Goal: Information Seeking & Learning: Check status

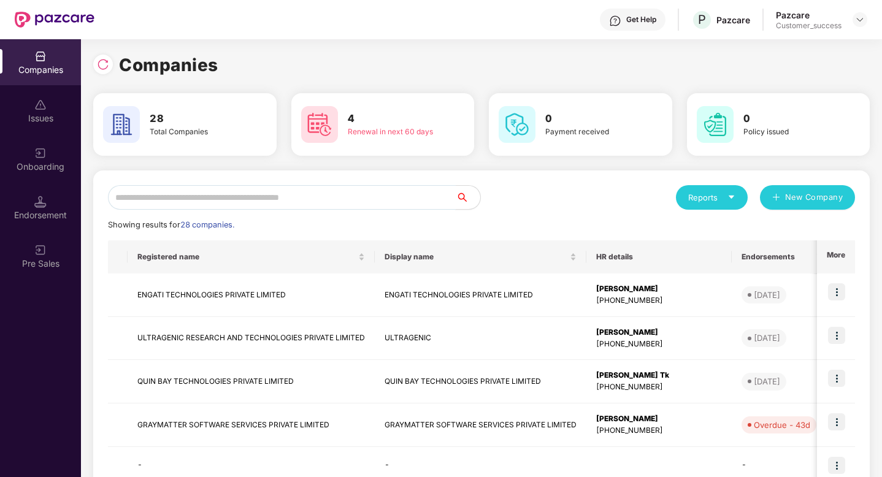
click at [197, 201] on input "text" at bounding box center [282, 197] width 348 height 25
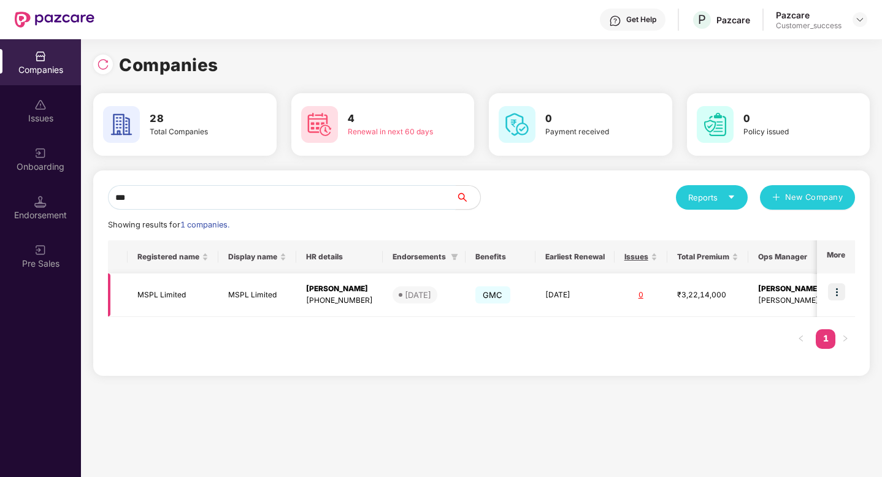
type input "***"
click at [844, 298] on img at bounding box center [836, 291] width 17 height 17
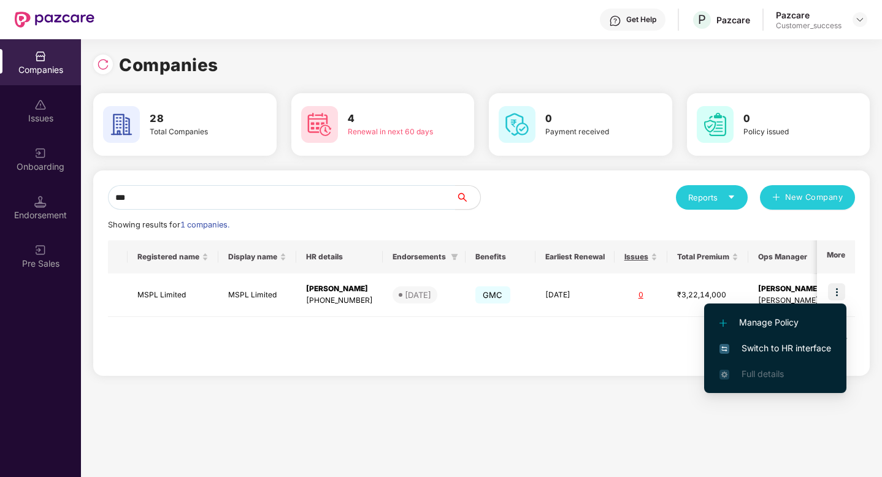
click at [784, 343] on span "Switch to HR interface" at bounding box center [775, 348] width 112 height 13
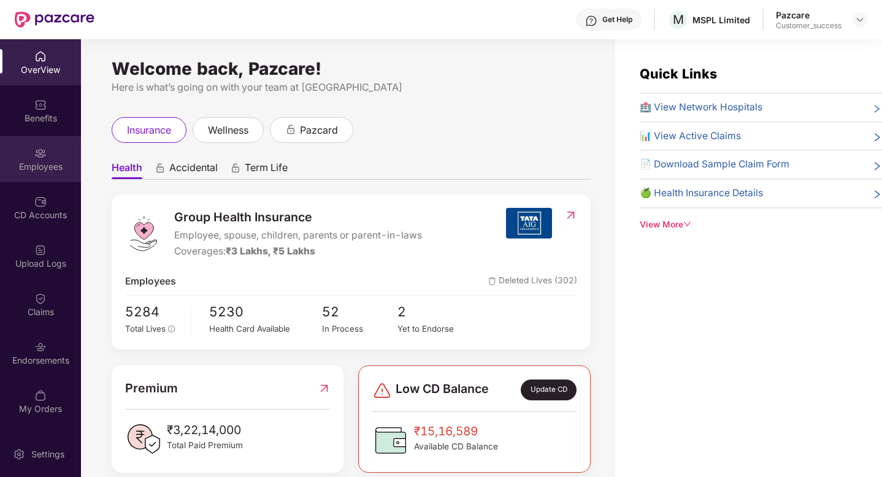
click at [48, 170] on div "Employees" at bounding box center [40, 167] width 81 height 12
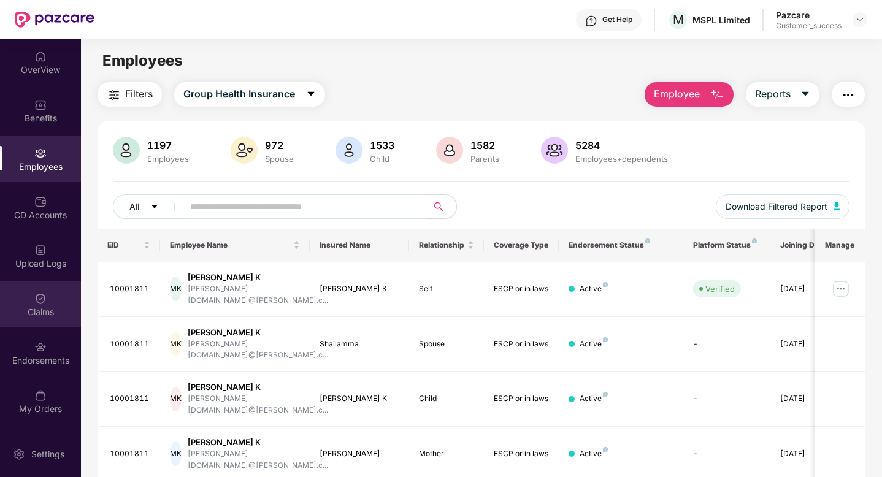
click at [43, 309] on div "Claims" at bounding box center [40, 312] width 81 height 12
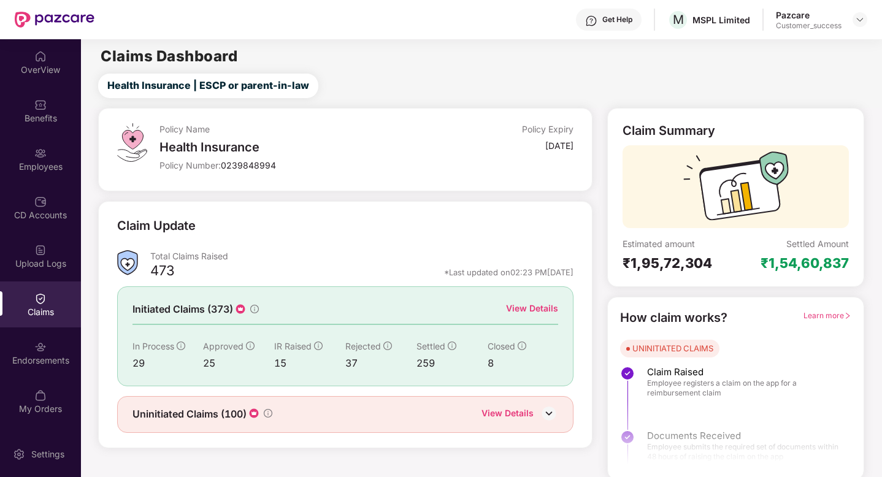
click at [552, 308] on div "View Details" at bounding box center [532, 308] width 52 height 13
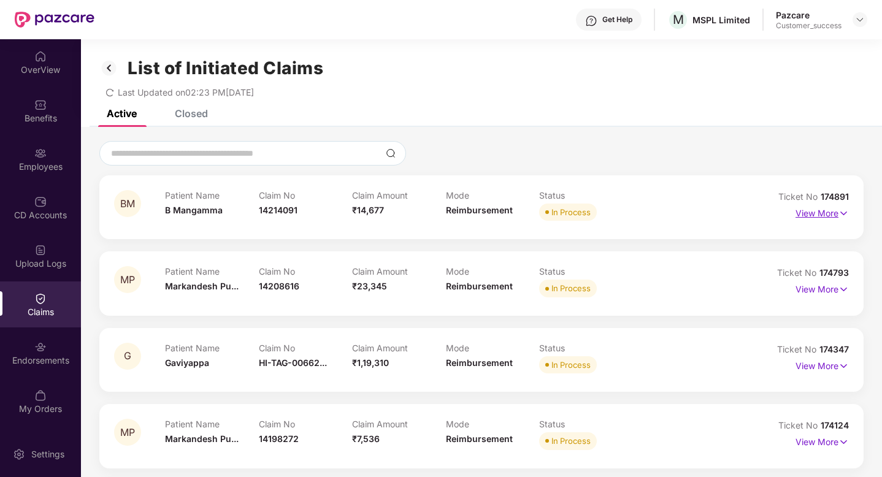
click at [841, 217] on img at bounding box center [843, 213] width 10 height 13
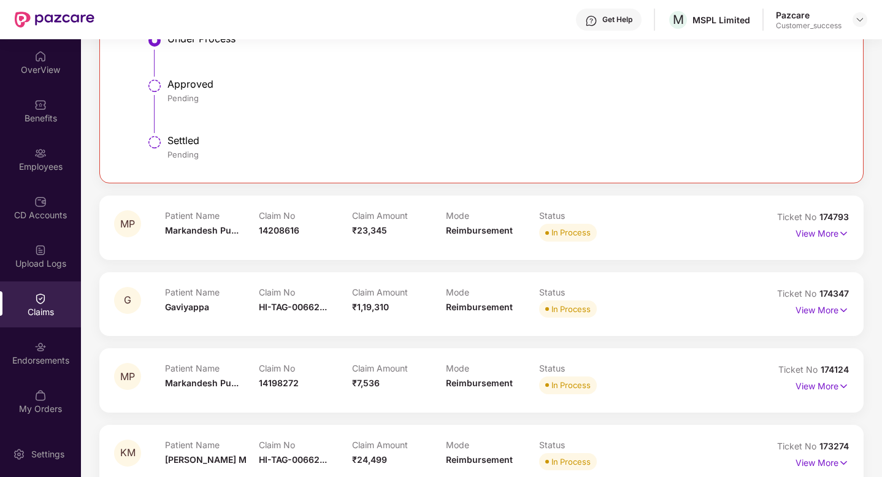
scroll to position [521, 0]
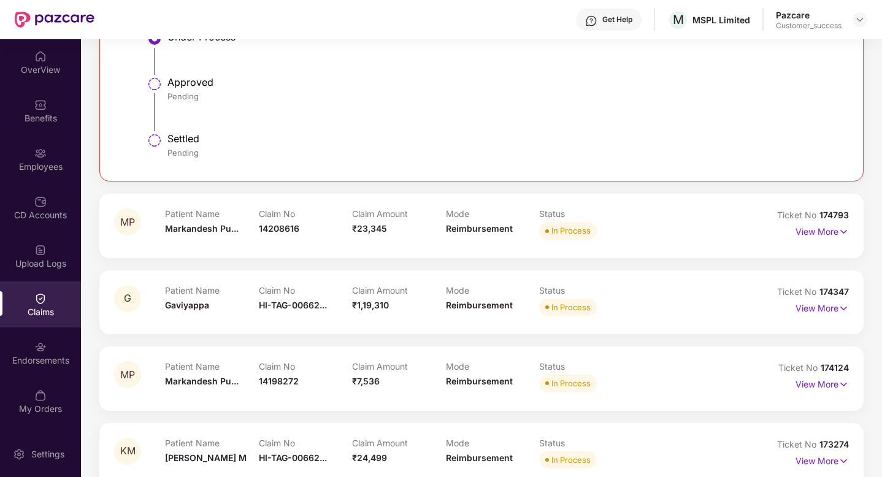
click at [246, 240] on div "Patient Name Markandesh Pu..." at bounding box center [212, 225] width 94 height 34
click at [281, 234] on div "Claim No 14208616" at bounding box center [306, 225] width 94 height 34
click at [836, 234] on p "View More" at bounding box center [821, 230] width 53 height 17
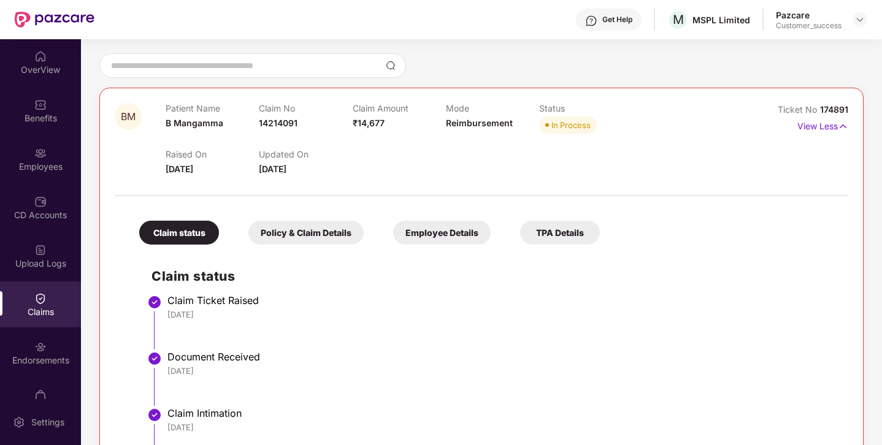
scroll to position [0, 0]
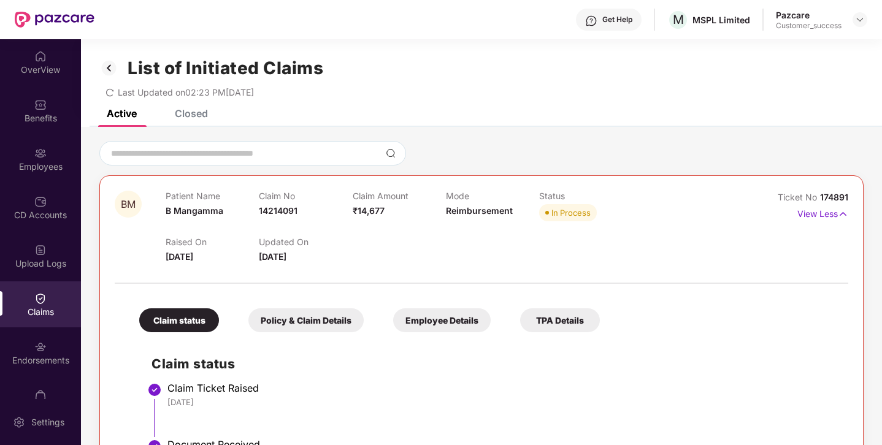
click at [111, 63] on img at bounding box center [109, 68] width 20 height 21
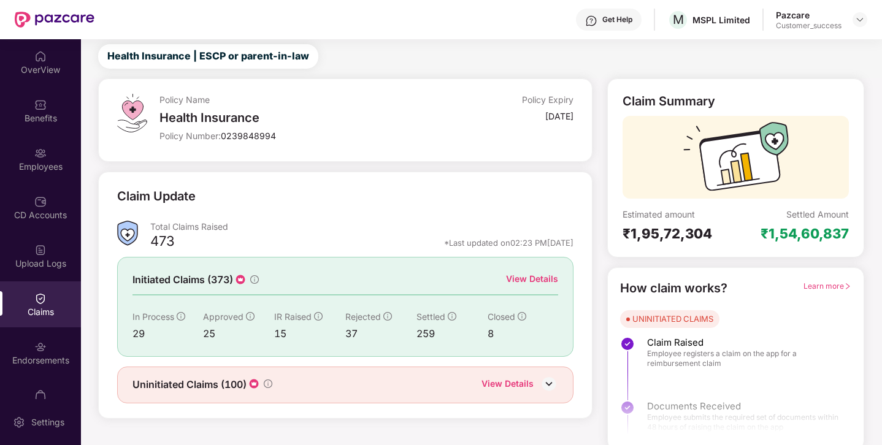
scroll to position [35, 0]
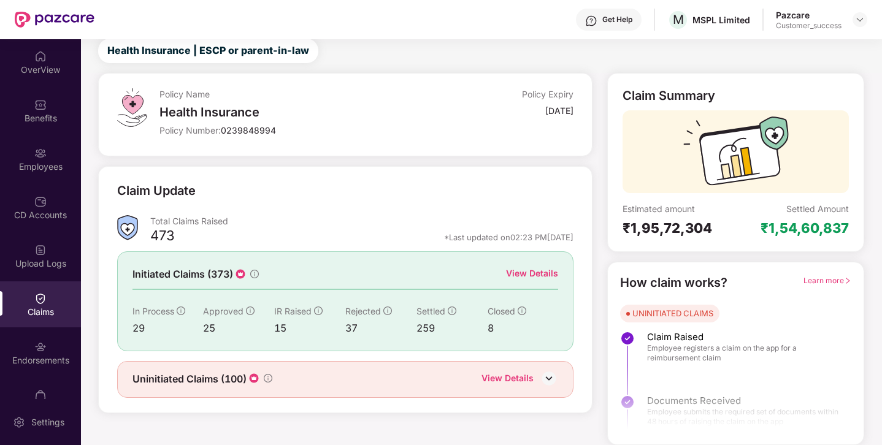
click at [524, 376] on div "View Details" at bounding box center [507, 380] width 52 height 16
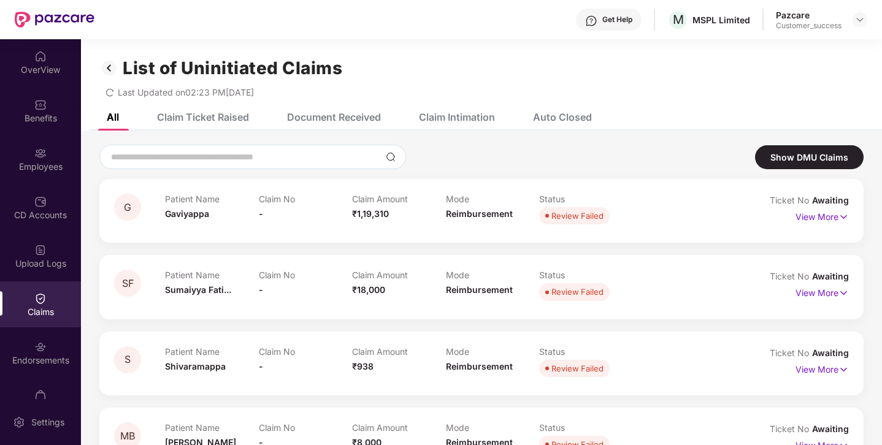
click at [221, 114] on div "Claim Ticket Raised" at bounding box center [203, 117] width 92 height 12
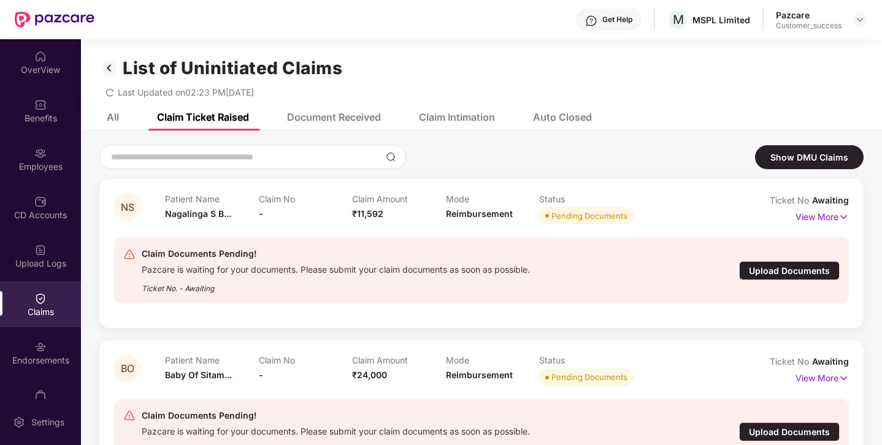
click at [306, 114] on div "Document Received" at bounding box center [334, 117] width 94 height 12
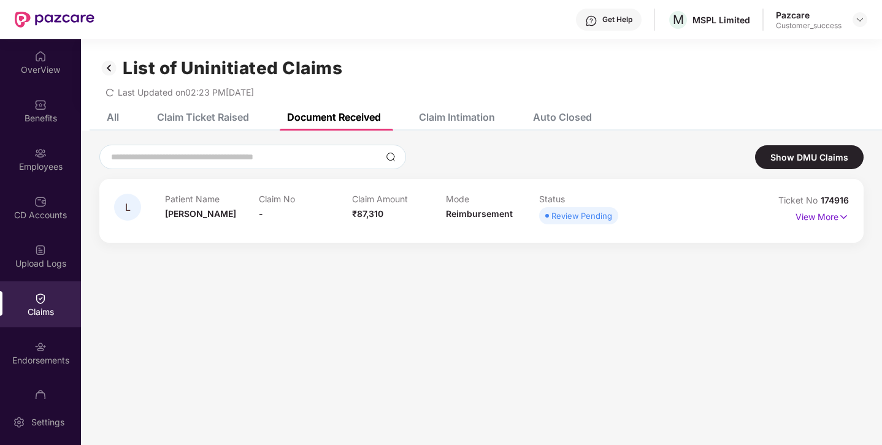
click at [423, 122] on div "Claim Intimation" at bounding box center [457, 117] width 76 height 12
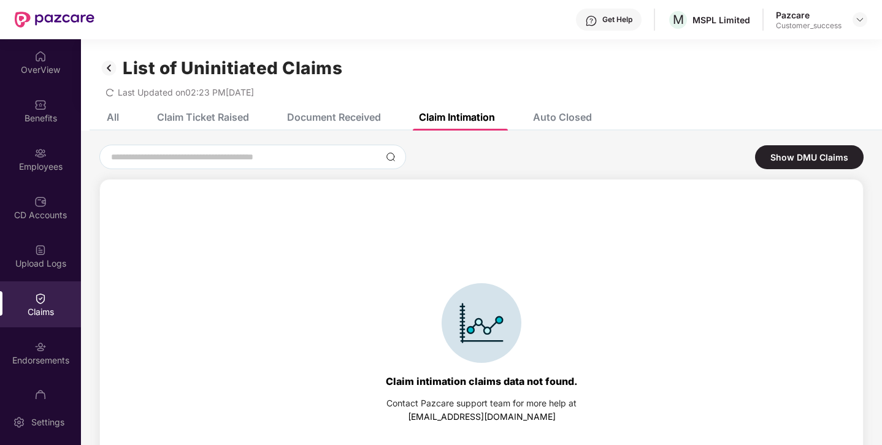
click at [556, 116] on div "Auto Closed" at bounding box center [562, 117] width 59 height 12
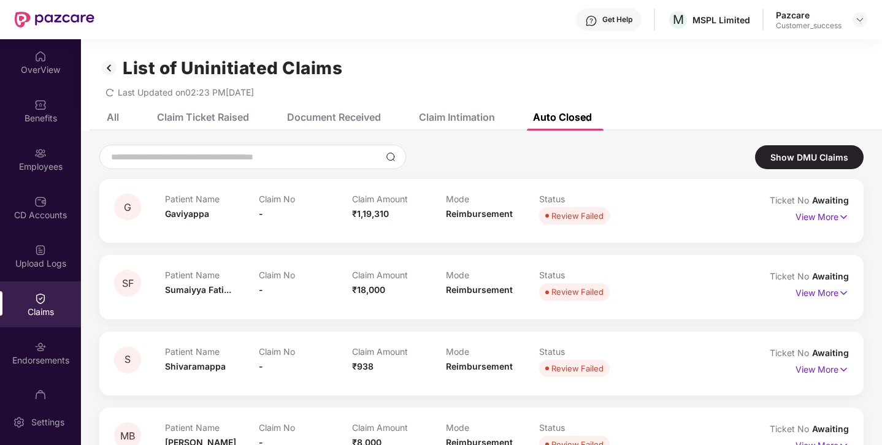
click at [346, 113] on div "Document Received" at bounding box center [334, 117] width 94 height 12
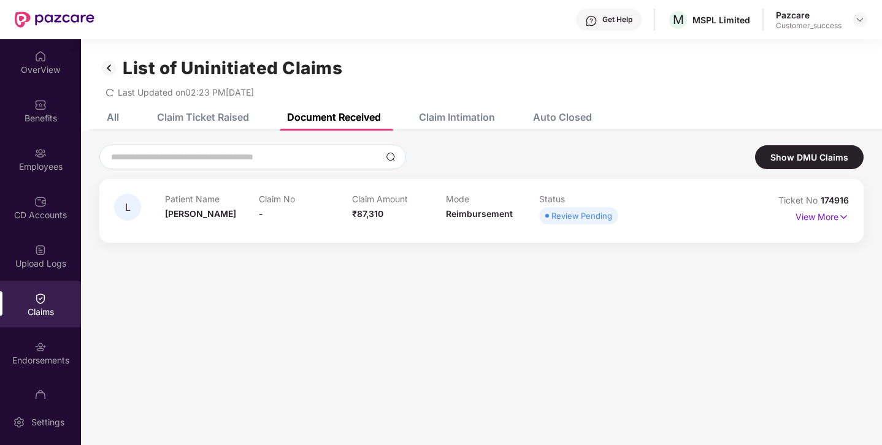
click at [111, 67] on img at bounding box center [109, 68] width 20 height 21
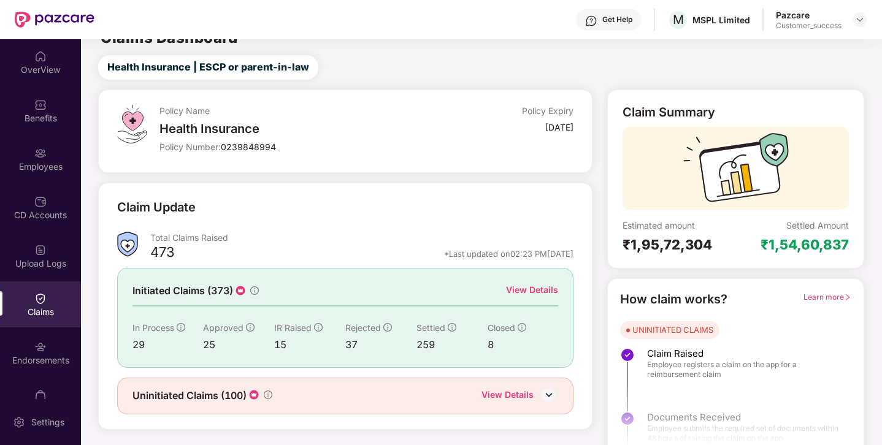
scroll to position [28, 0]
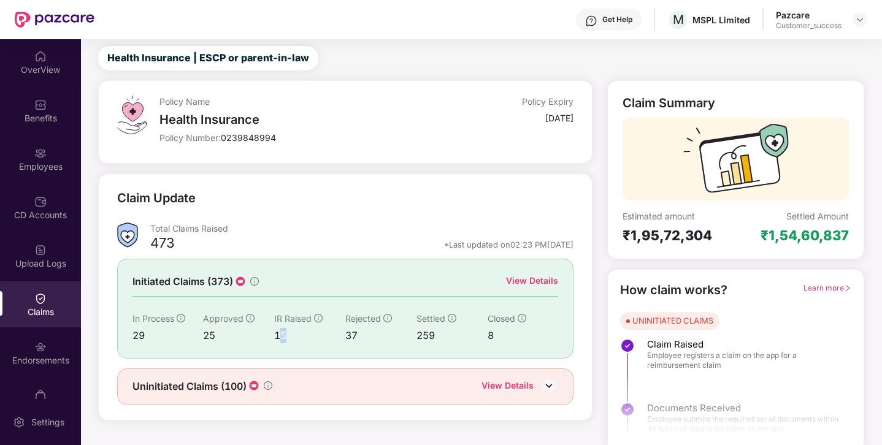
drag, startPoint x: 281, startPoint y: 330, endPoint x: 300, endPoint y: 328, distance: 19.8
click at [300, 328] on div "15" at bounding box center [309, 335] width 71 height 15
drag, startPoint x: 273, startPoint y: 330, endPoint x: 294, endPoint y: 334, distance: 21.1
click at [294, 334] on div "In Process 29 Approved 25 IR Raised 15 Rejected 37 Settled 259 Closed 8" at bounding box center [345, 327] width 426 height 31
click at [294, 334] on div "15" at bounding box center [309, 335] width 71 height 15
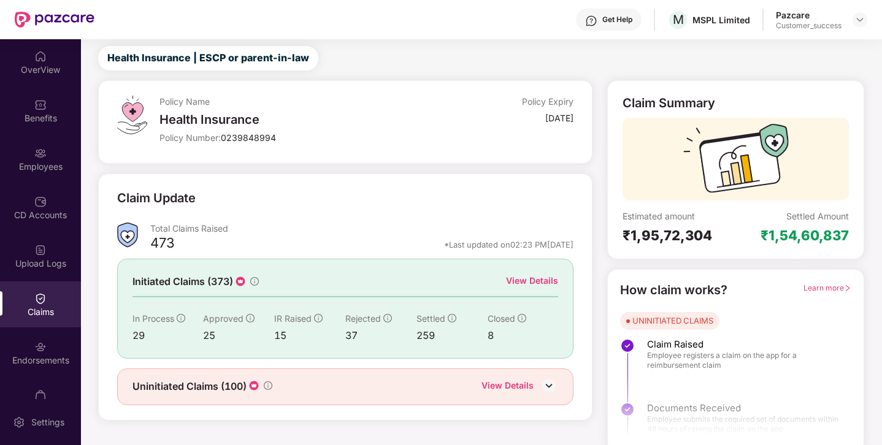
scroll to position [35, 0]
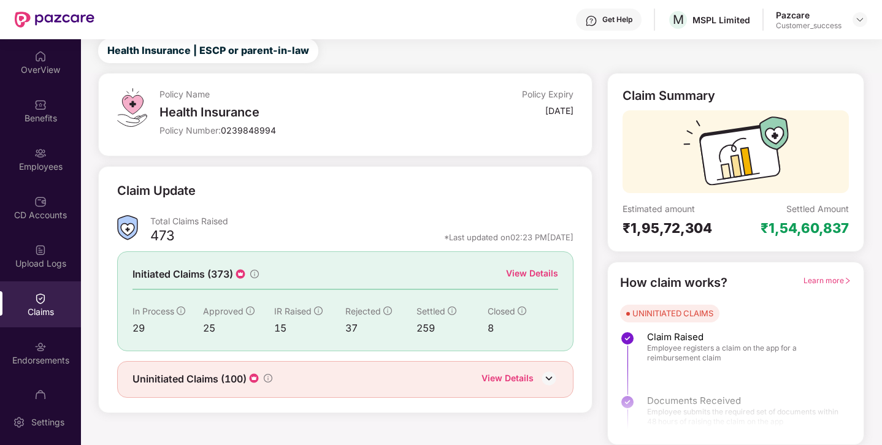
click at [526, 276] on div "View Details" at bounding box center [532, 273] width 52 height 13
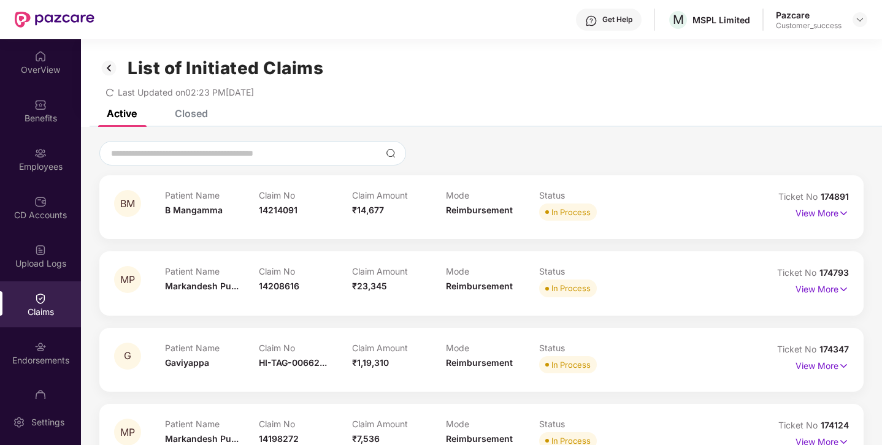
click at [111, 72] on img at bounding box center [109, 68] width 20 height 21
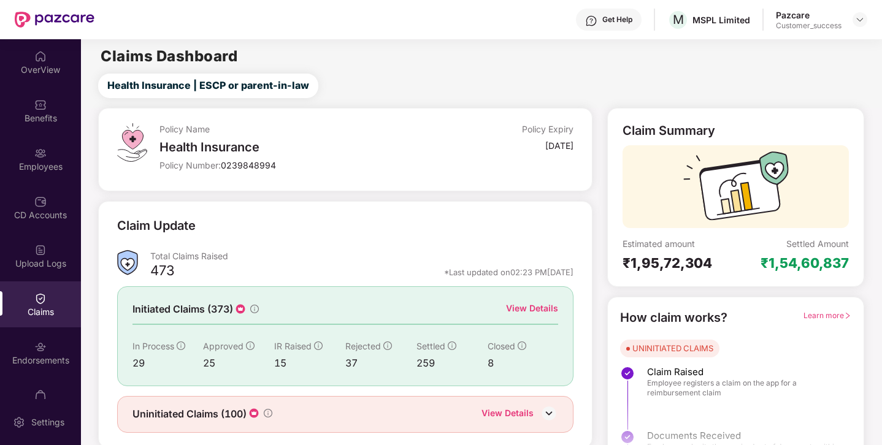
scroll to position [35, 0]
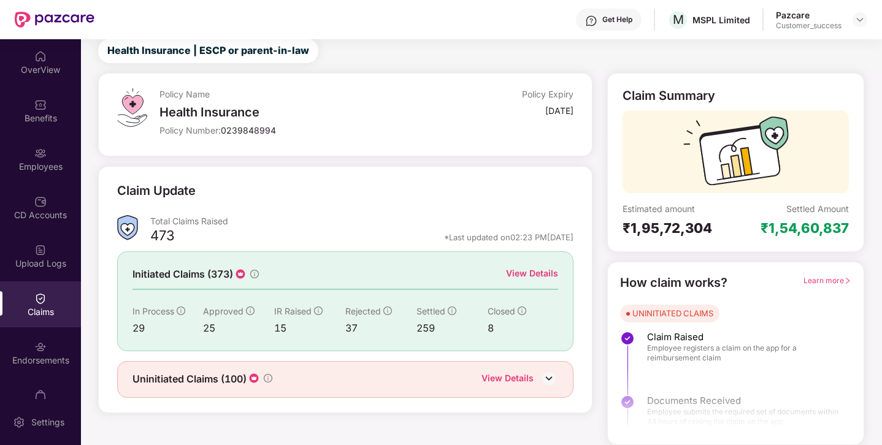
click at [280, 324] on div "15" at bounding box center [309, 328] width 71 height 15
click at [518, 273] on div "View Details" at bounding box center [532, 273] width 52 height 13
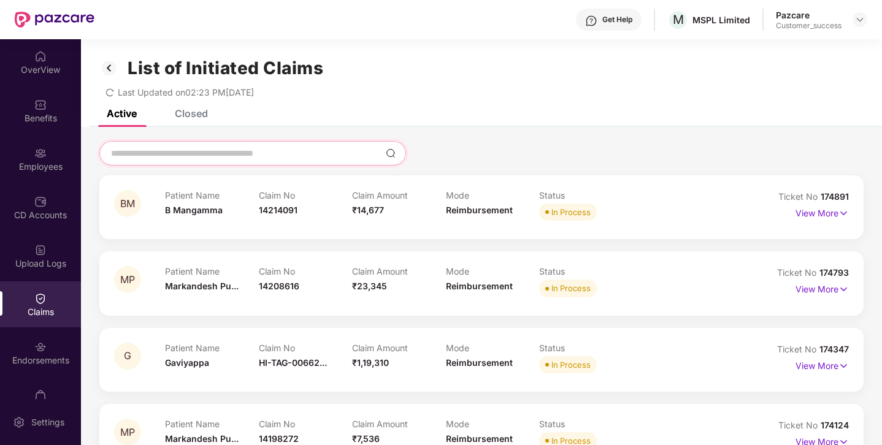
click at [298, 155] on input at bounding box center [245, 153] width 271 height 13
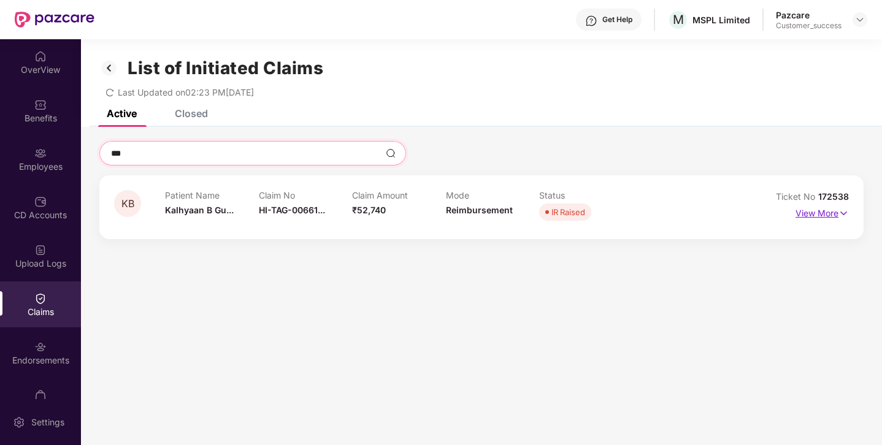
type input "***"
click at [808, 213] on p "View More" at bounding box center [821, 212] width 53 height 17
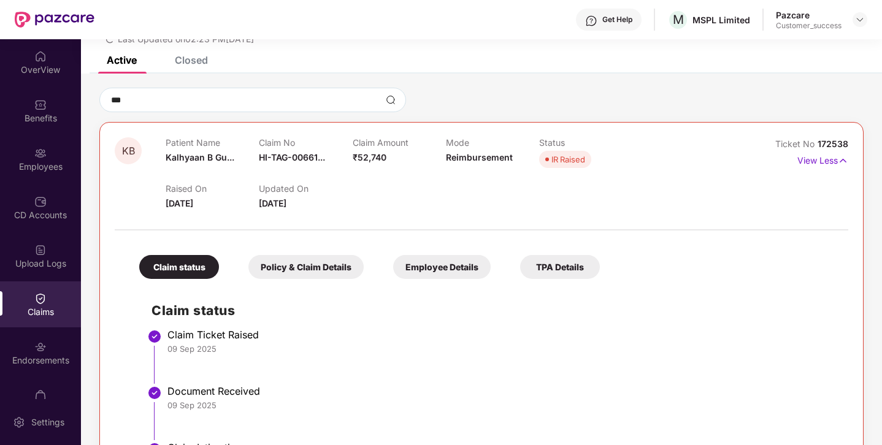
scroll to position [121, 0]
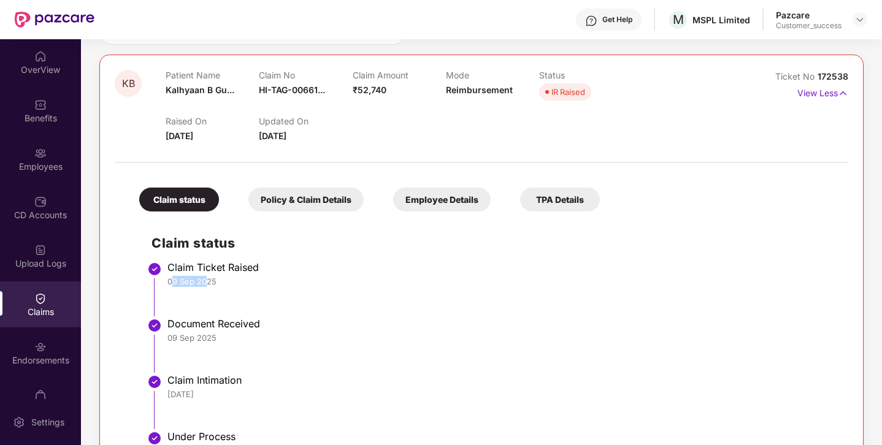
drag, startPoint x: 171, startPoint y: 283, endPoint x: 210, endPoint y: 283, distance: 38.6
click at [208, 283] on div "09 Sep 2025" at bounding box center [501, 281] width 668 height 11
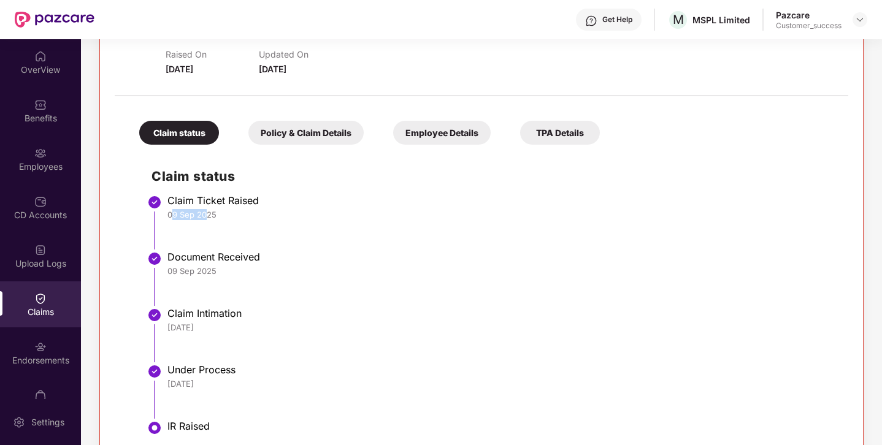
scroll to position [188, 0]
click at [182, 204] on div "Claim Ticket Raised" at bounding box center [501, 200] width 668 height 12
drag, startPoint x: 172, startPoint y: 271, endPoint x: 213, endPoint y: 271, distance: 41.1
click at [213, 271] on div "09 Sep 2025" at bounding box center [501, 270] width 668 height 11
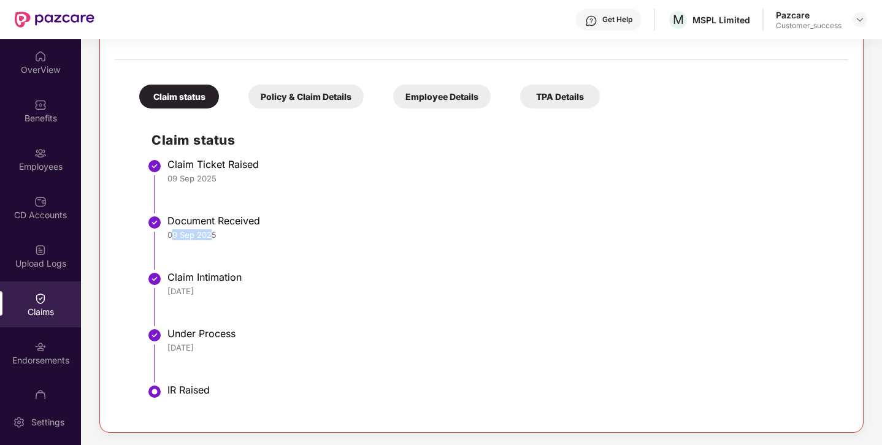
drag, startPoint x: 167, startPoint y: 290, endPoint x: 215, endPoint y: 292, distance: 47.3
click at [215, 292] on div "[DATE]" at bounding box center [501, 291] width 668 height 11
drag, startPoint x: 169, startPoint y: 348, endPoint x: 210, endPoint y: 345, distance: 40.6
click at [209, 345] on div "[DATE]" at bounding box center [501, 347] width 668 height 11
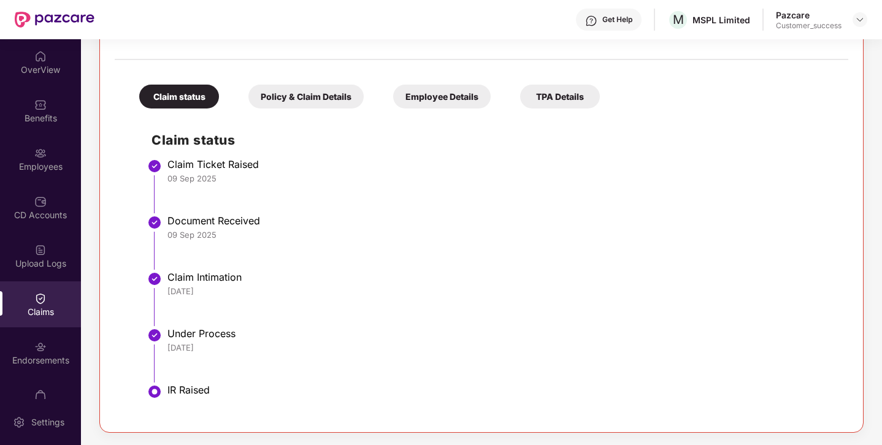
click at [210, 345] on div "[DATE]" at bounding box center [501, 347] width 668 height 11
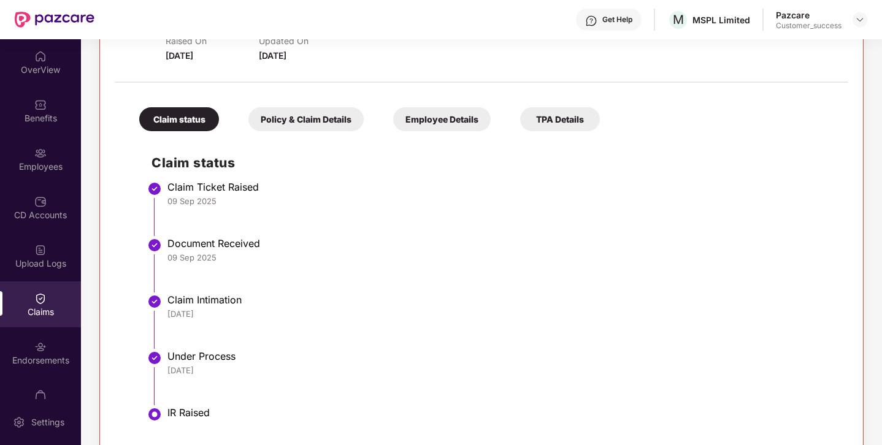
scroll to position [213, 0]
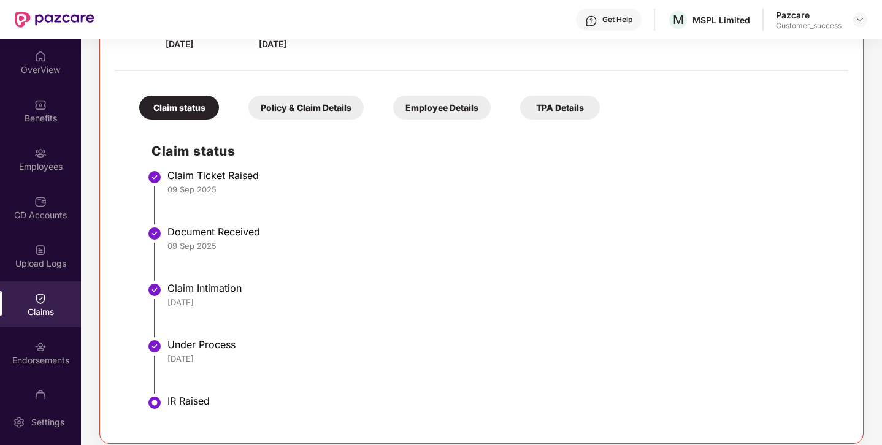
click at [421, 116] on div "Employee Details" at bounding box center [441, 108] width 97 height 24
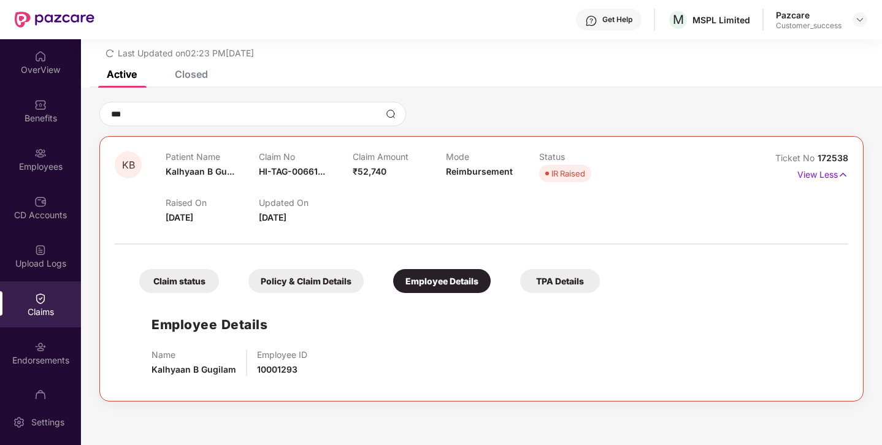
scroll to position [39, 0]
click at [285, 277] on div "Policy & Claim Details" at bounding box center [305, 281] width 115 height 24
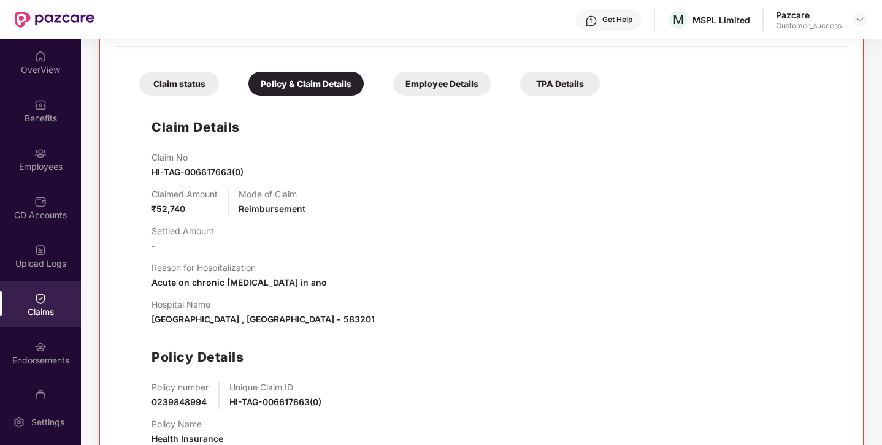
scroll to position [217, 0]
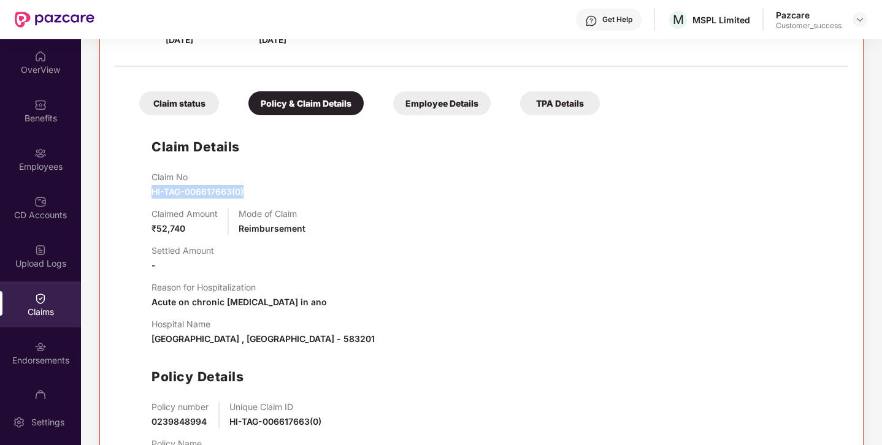
drag, startPoint x: 248, startPoint y: 189, endPoint x: 154, endPoint y: 194, distance: 93.9
click at [153, 194] on div "Claim No HI-TAG-006617663(0)" at bounding box center [493, 185] width 684 height 27
copy span "HI-TAG-006617663(0)"
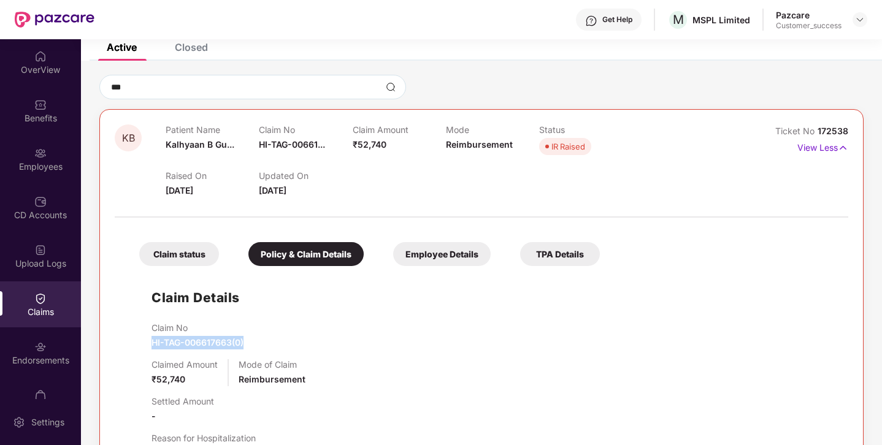
scroll to position [23, 0]
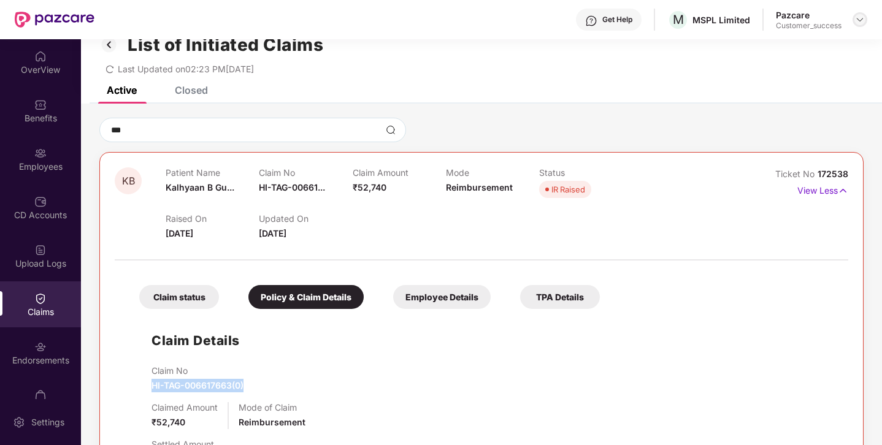
click at [861, 18] on img at bounding box center [860, 20] width 10 height 10
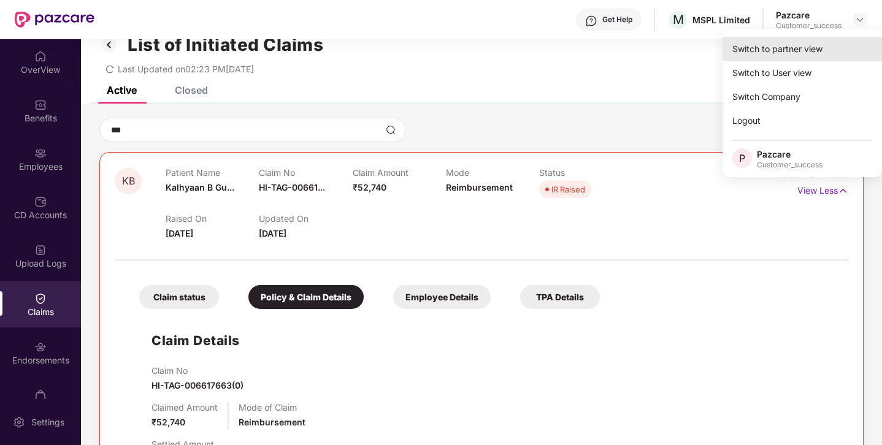
click at [792, 46] on div "Switch to partner view" at bounding box center [801, 49] width 159 height 24
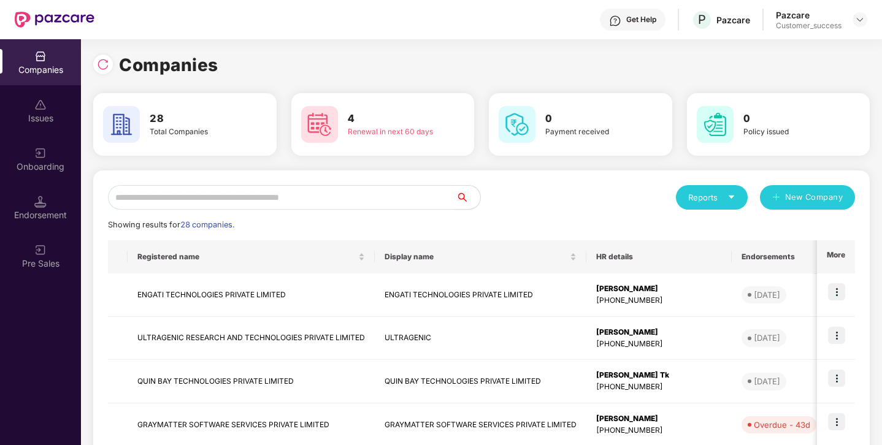
click at [231, 202] on input "text" at bounding box center [282, 197] width 348 height 25
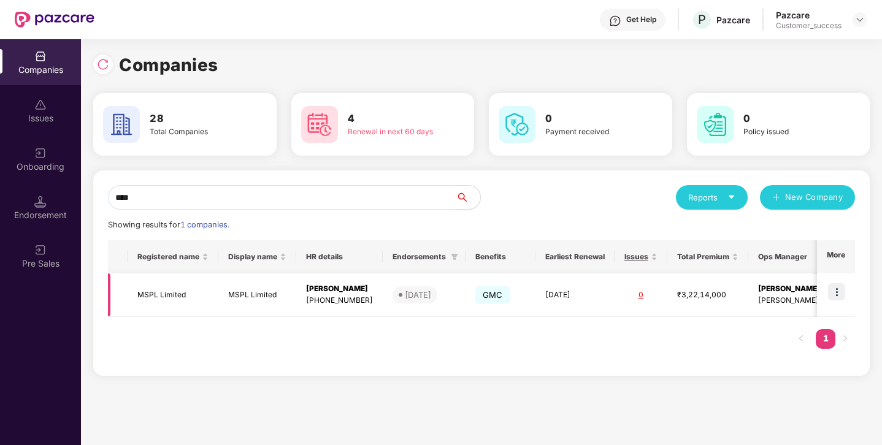
type input "****"
click at [841, 292] on img at bounding box center [836, 291] width 17 height 17
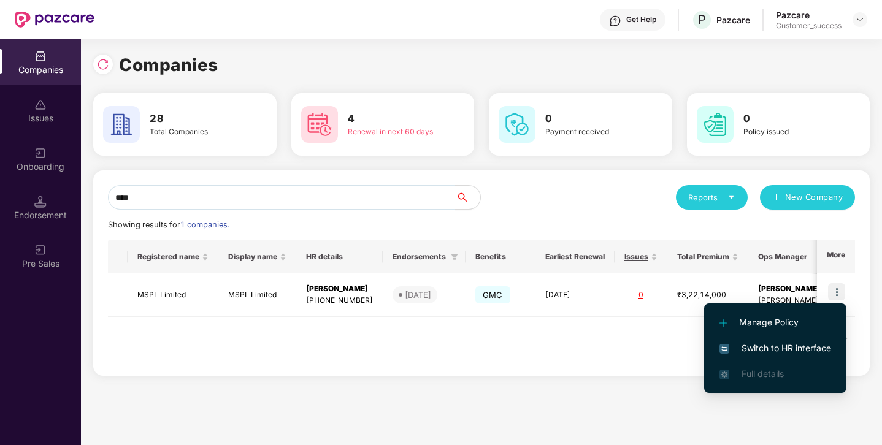
click at [795, 351] on span "Switch to HR interface" at bounding box center [775, 348] width 112 height 13
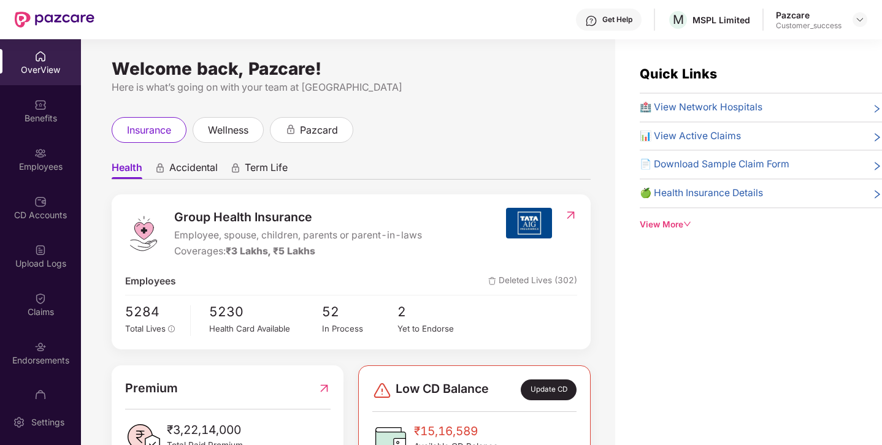
click at [39, 158] on img at bounding box center [40, 153] width 12 height 12
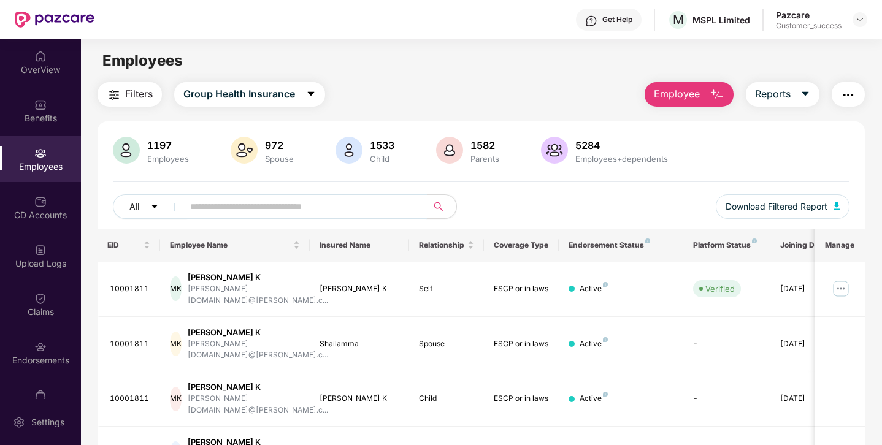
click at [194, 215] on input "text" at bounding box center [300, 206] width 220 height 18
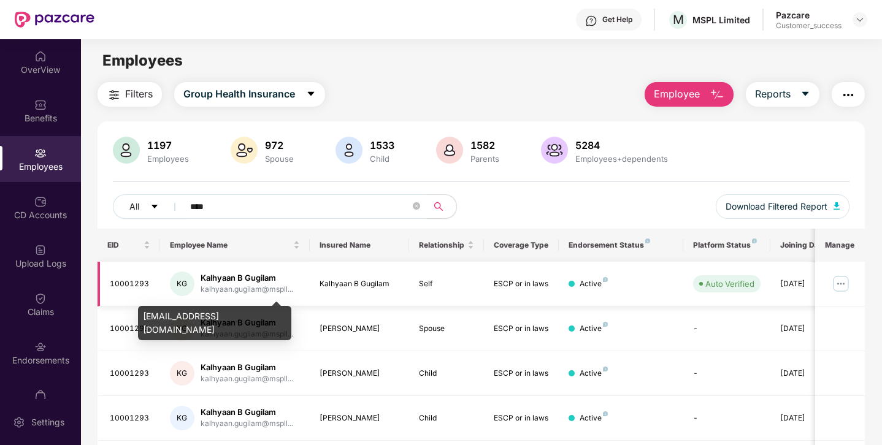
scroll to position [85, 0]
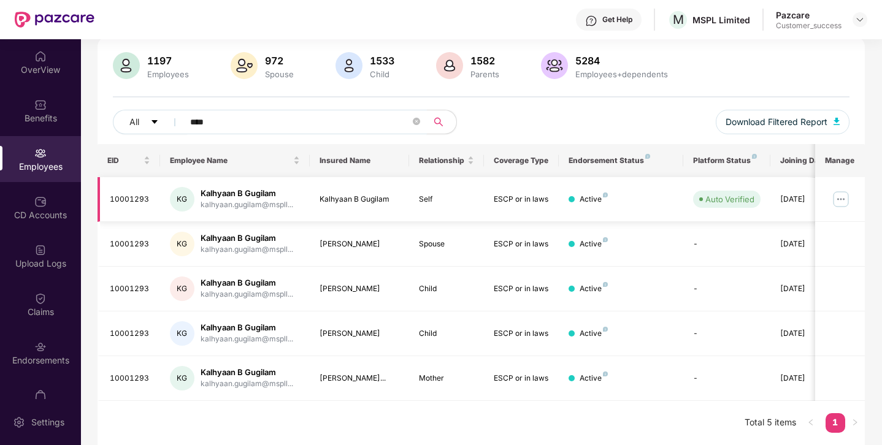
type input "****"
click at [839, 200] on img at bounding box center [841, 199] width 20 height 20
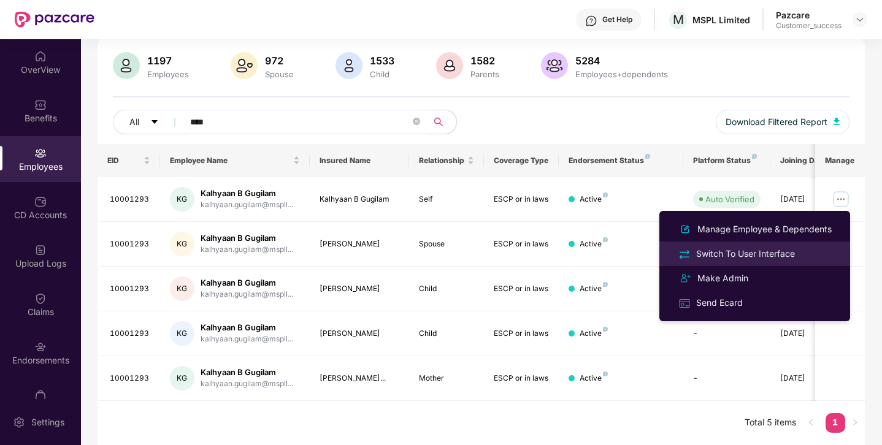
click at [720, 259] on div "Switch To User Interface" at bounding box center [745, 253] width 104 height 13
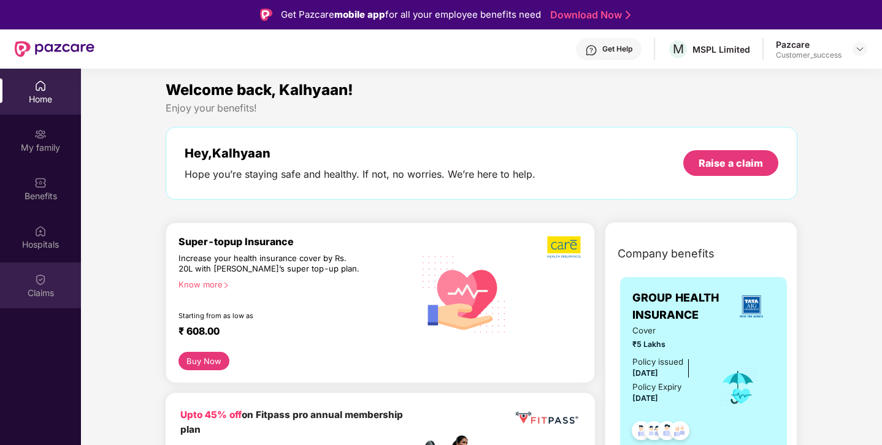
click at [51, 281] on div "Claims" at bounding box center [40, 285] width 81 height 46
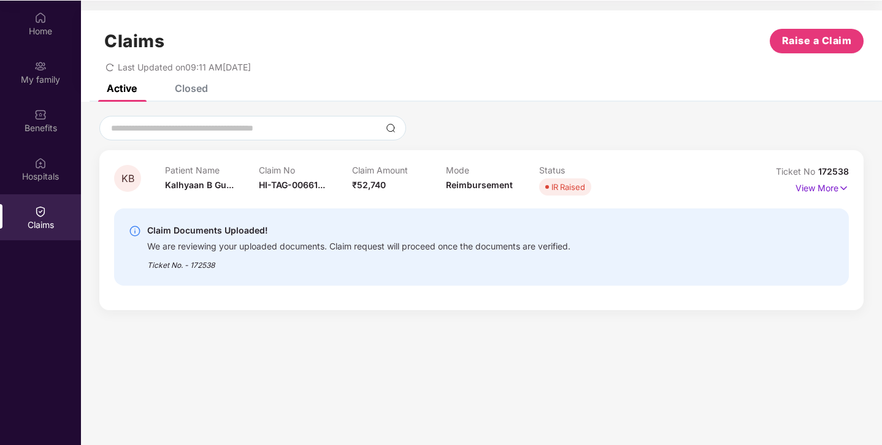
scroll to position [69, 0]
drag, startPoint x: 151, startPoint y: 246, endPoint x: 335, endPoint y: 246, distance: 184.6
click at [220, 246] on div "We are reviewing your uploaded documents. Claim request will proceed once the d…" at bounding box center [358, 244] width 423 height 14
drag, startPoint x: 335, startPoint y: 246, endPoint x: 498, endPoint y: 245, distance: 162.5
click at [498, 245] on div "We are reviewing your uploaded documents. Claim request will proceed once the d…" at bounding box center [358, 244] width 423 height 14
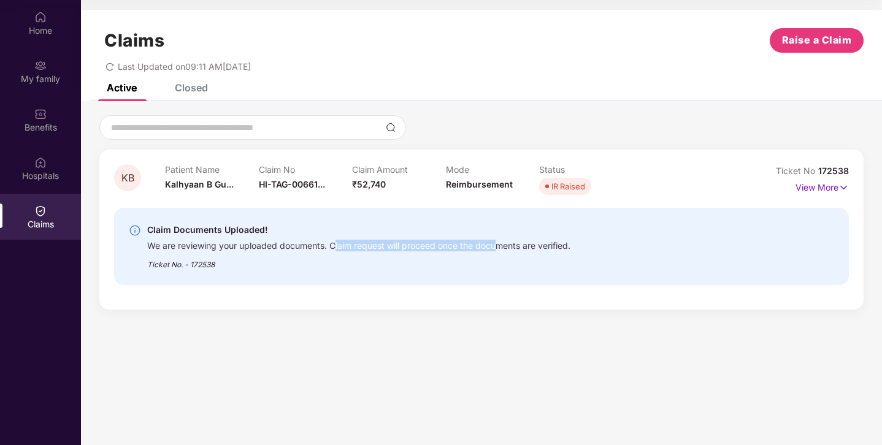
click at [498, 245] on div "We are reviewing your uploaded documents. Claim request will proceed once the d…" at bounding box center [358, 244] width 423 height 14
drag, startPoint x: 151, startPoint y: 248, endPoint x: 242, endPoint y: 246, distance: 90.8
click at [241, 246] on div "We are reviewing your uploaded documents. Claim request will proceed once the d…" at bounding box center [358, 244] width 423 height 14
click at [805, 192] on p "View More" at bounding box center [821, 186] width 53 height 17
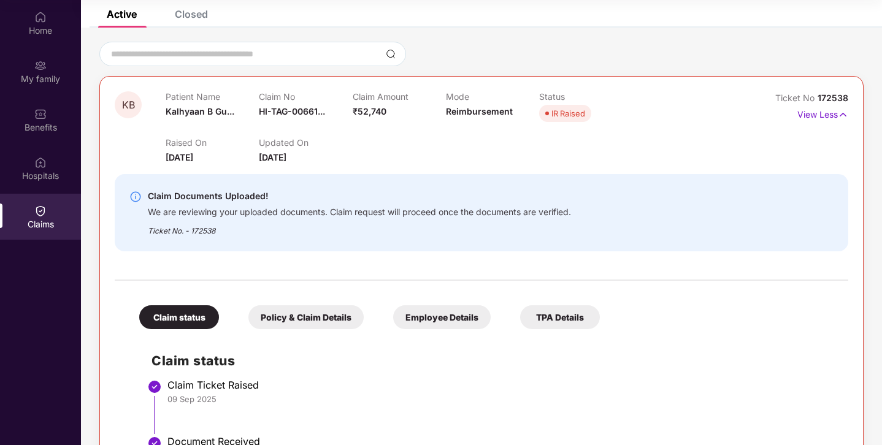
scroll to position [75, 0]
click at [304, 309] on div "Policy & Claim Details" at bounding box center [305, 316] width 115 height 24
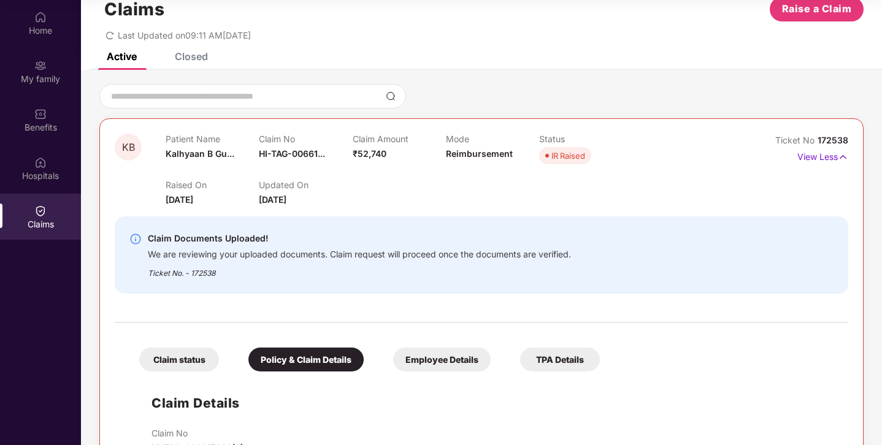
scroll to position [25, 0]
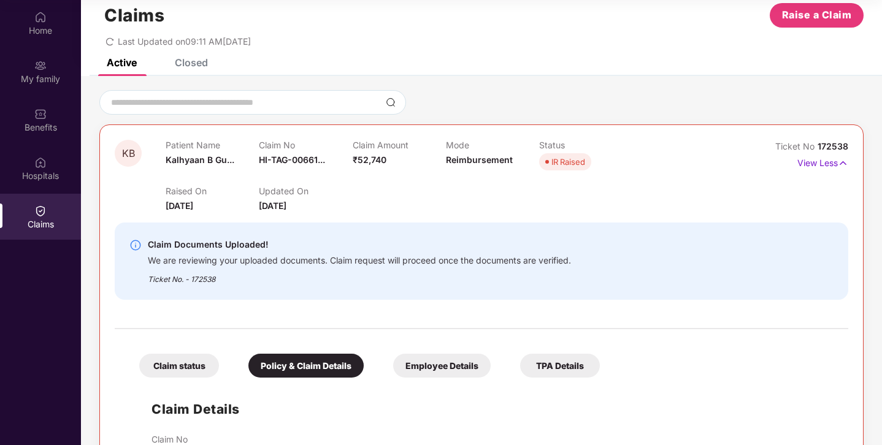
click at [179, 359] on div "Claim status" at bounding box center [179, 366] width 80 height 24
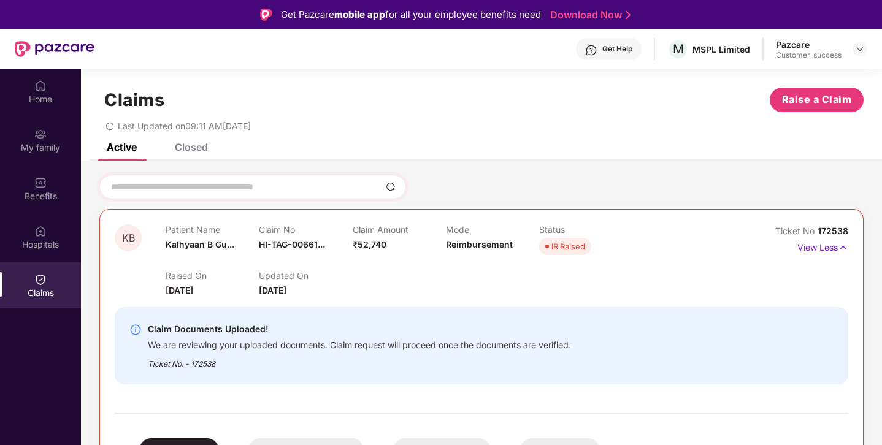
scroll to position [12, 0]
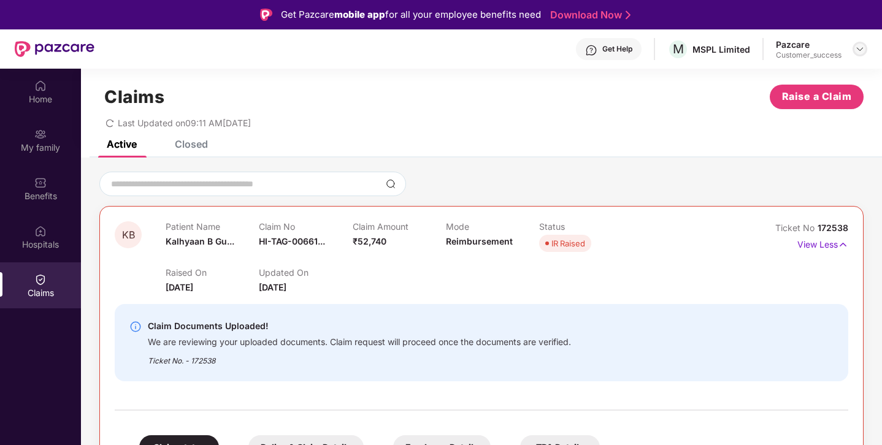
click at [858, 47] on img at bounding box center [860, 49] width 10 height 10
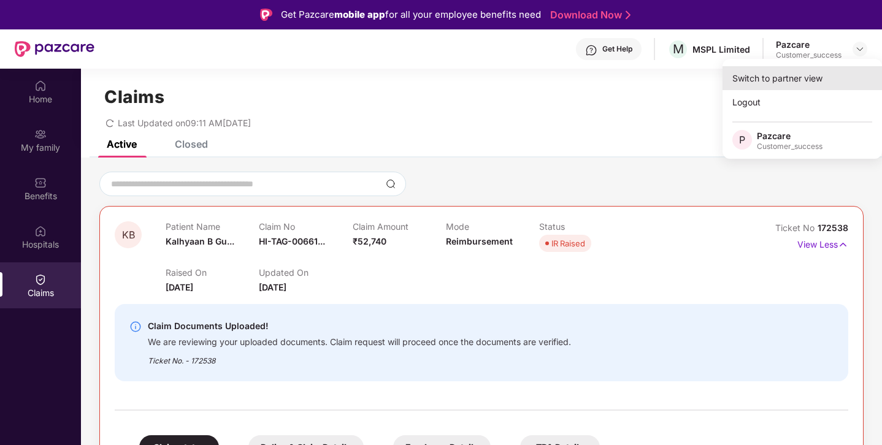
click at [815, 72] on div "Switch to partner view" at bounding box center [801, 78] width 159 height 24
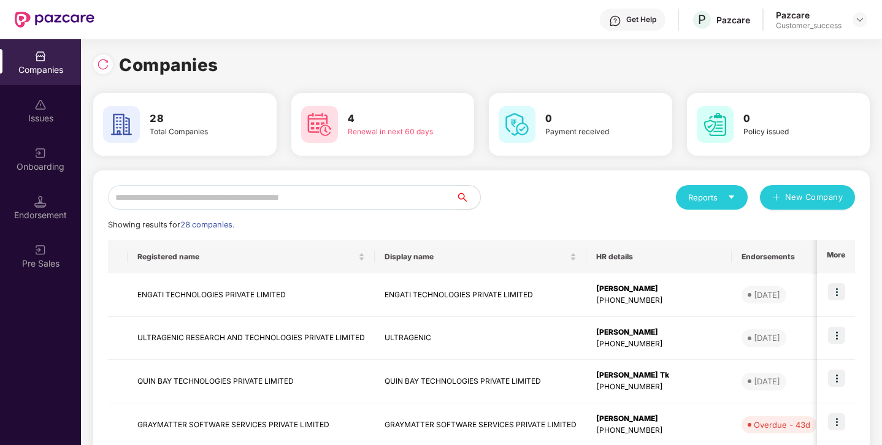
click at [219, 209] on input "text" at bounding box center [282, 197] width 348 height 25
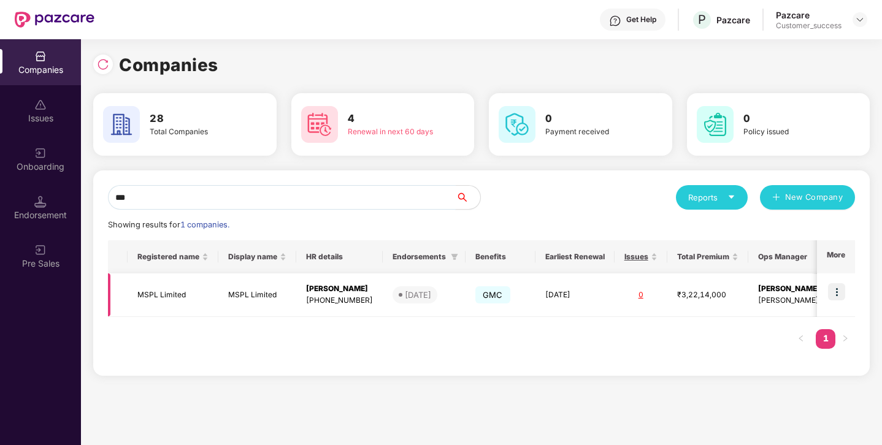
type input "***"
click at [832, 292] on img at bounding box center [836, 291] width 17 height 17
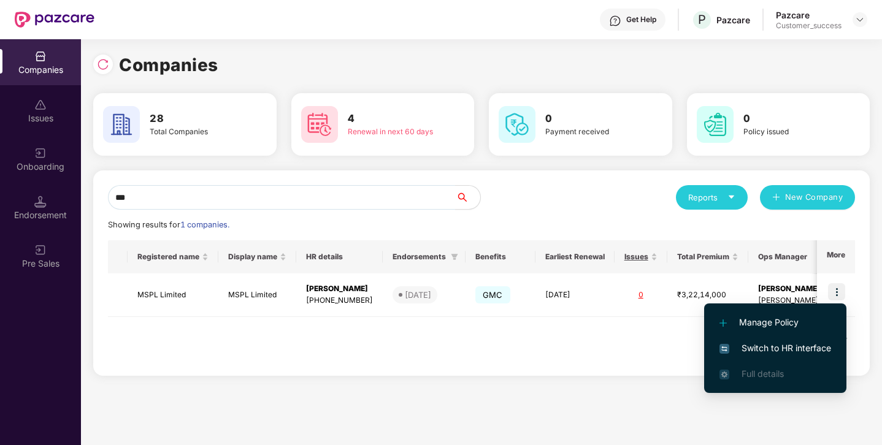
click at [780, 343] on span "Switch to HR interface" at bounding box center [775, 348] width 112 height 13
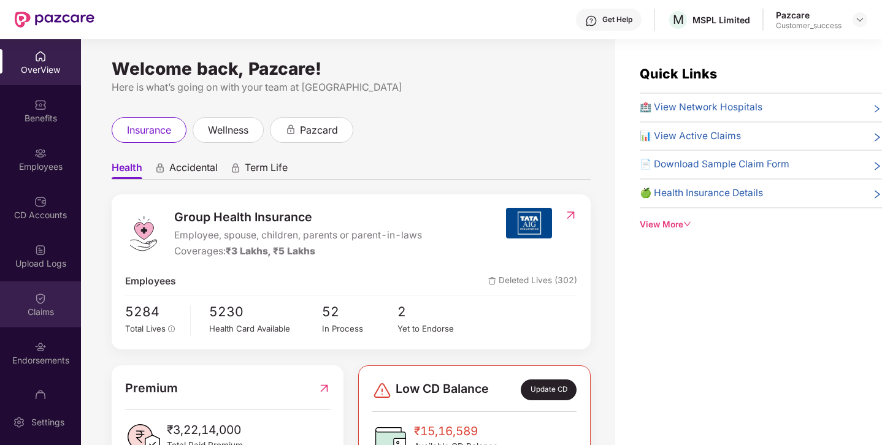
click at [52, 306] on div "Claims" at bounding box center [40, 312] width 81 height 12
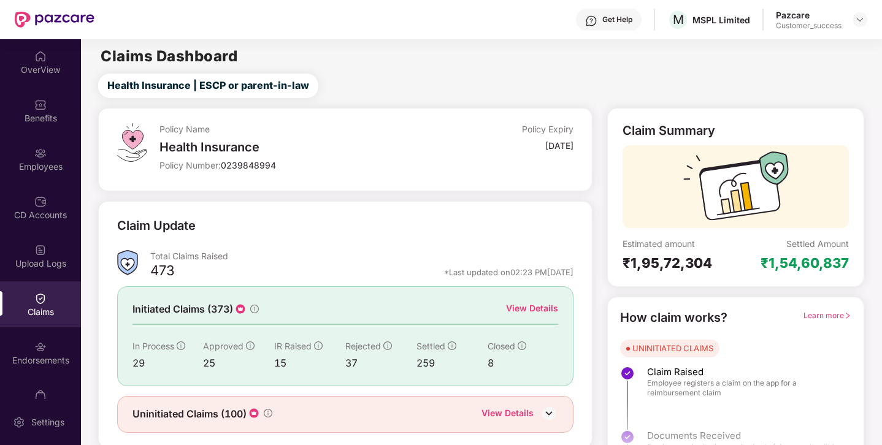
click at [513, 311] on div "View Details" at bounding box center [532, 308] width 52 height 13
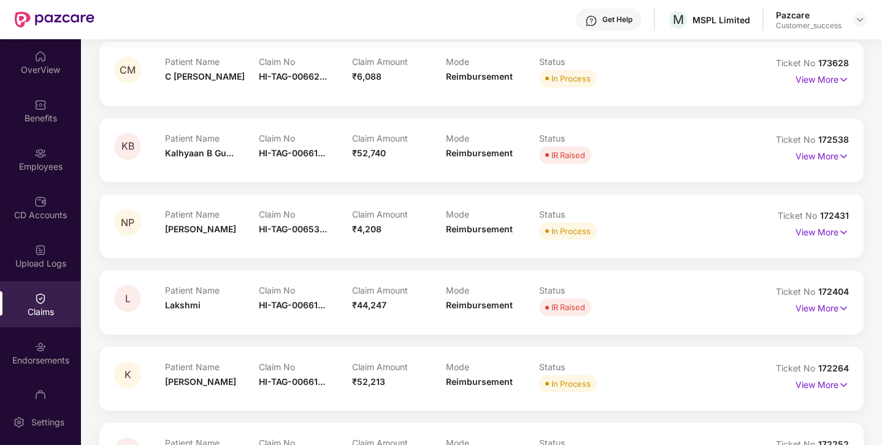
scroll to position [912, 0]
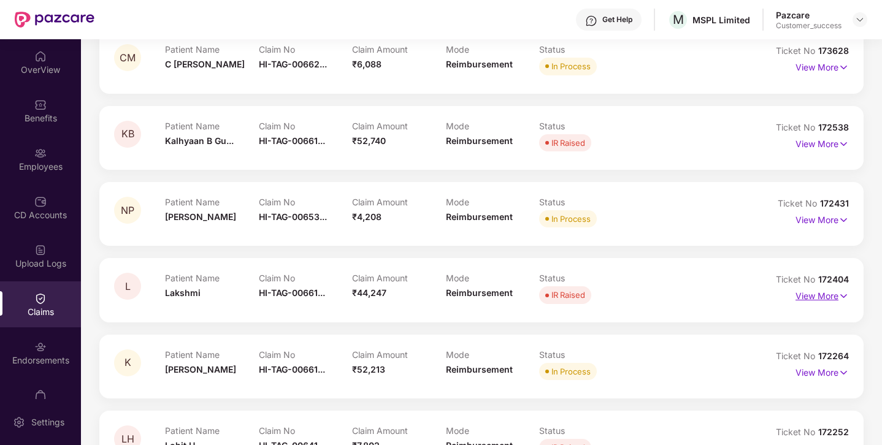
click at [839, 291] on img at bounding box center [843, 295] width 10 height 13
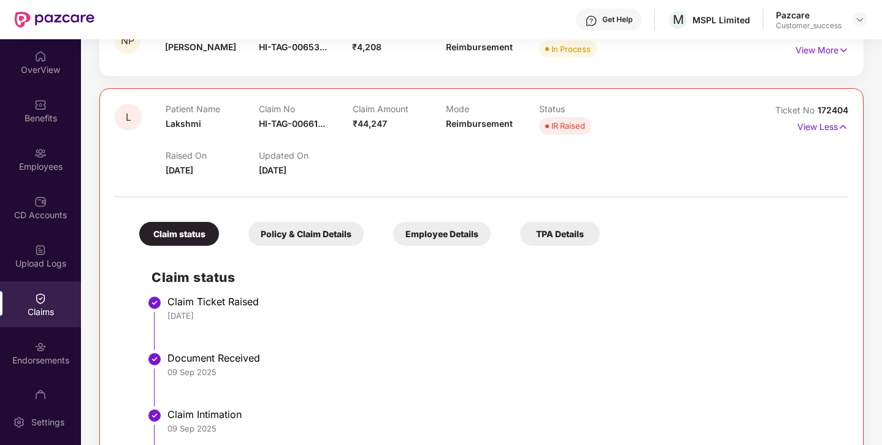
scroll to position [1080, 0]
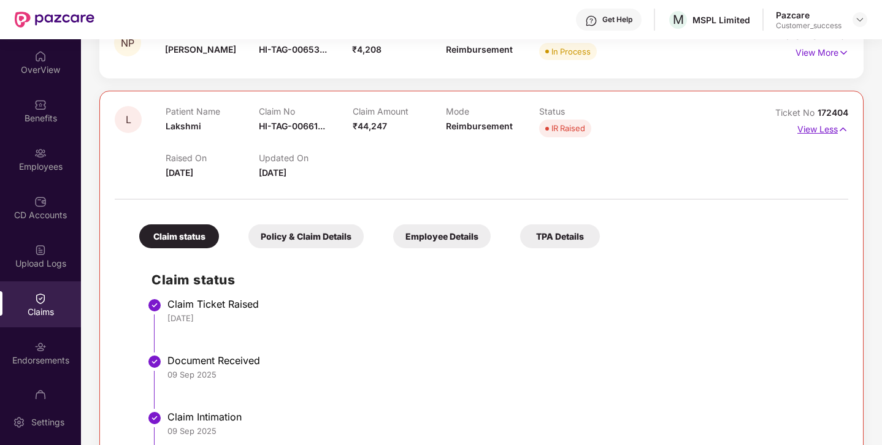
click at [827, 128] on p "View Less" at bounding box center [822, 128] width 51 height 17
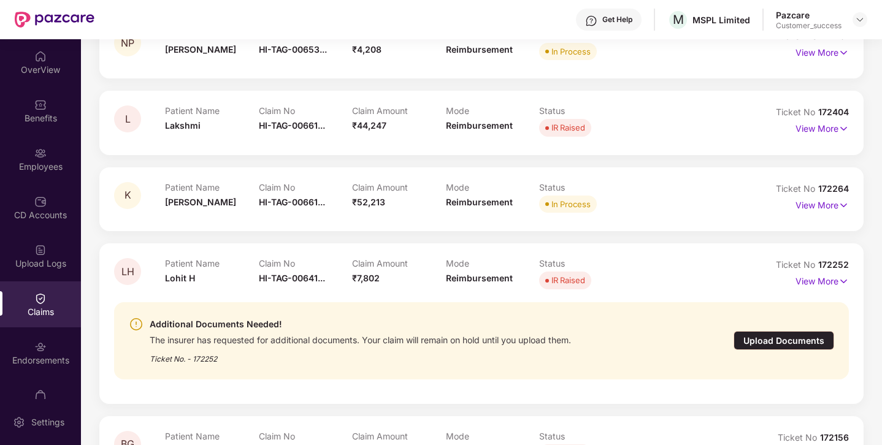
click at [746, 336] on div "Upload Documents" at bounding box center [783, 340] width 101 height 19
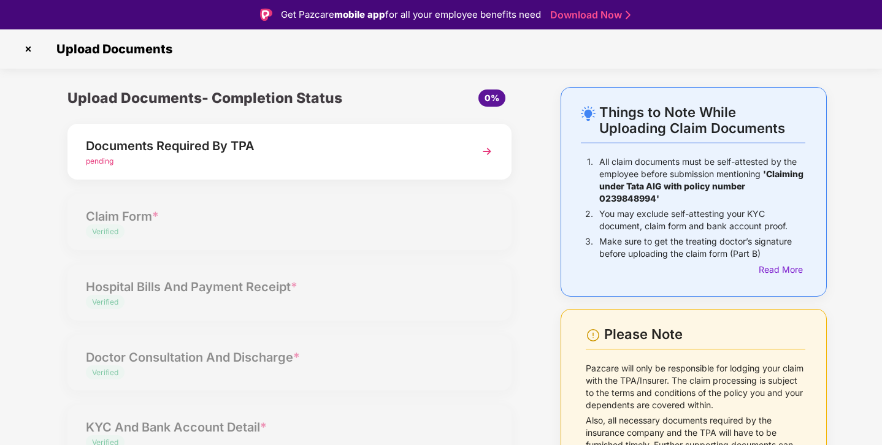
click at [32, 52] on img at bounding box center [28, 49] width 20 height 20
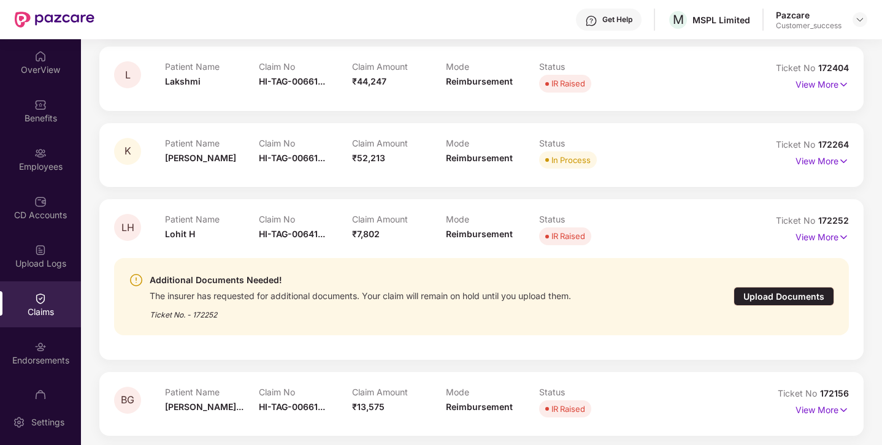
scroll to position [1123, 0]
click at [822, 239] on p "View More" at bounding box center [821, 236] width 53 height 17
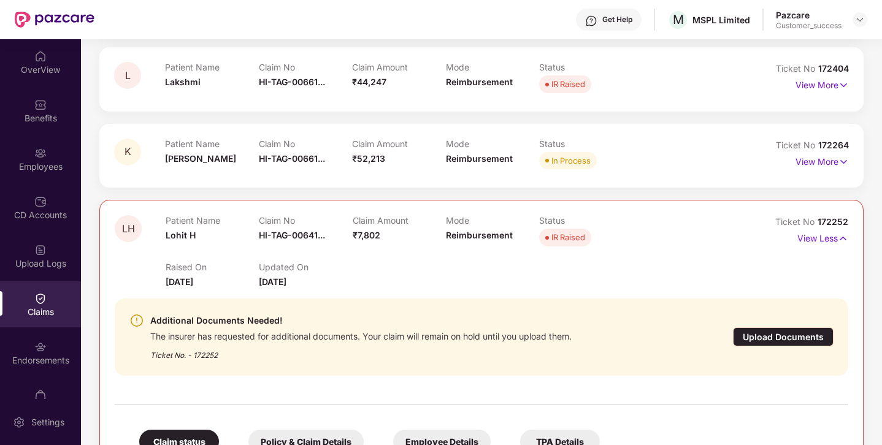
click at [765, 334] on div "Upload Documents" at bounding box center [783, 336] width 101 height 19
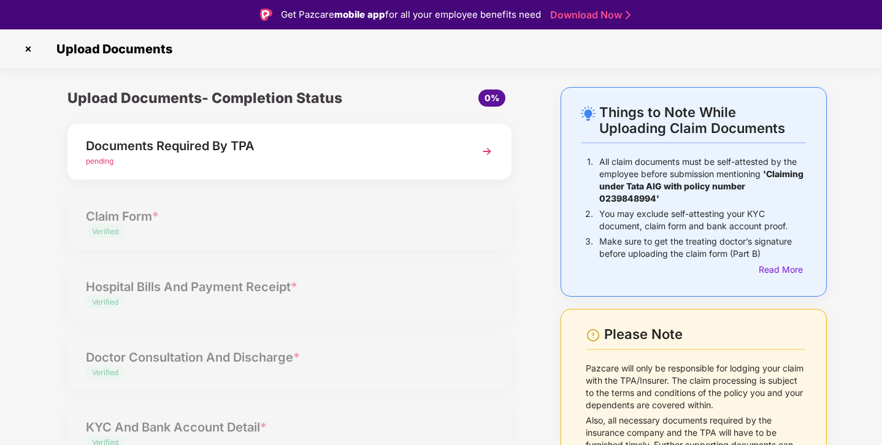
click at [476, 145] on img at bounding box center [487, 151] width 22 height 22
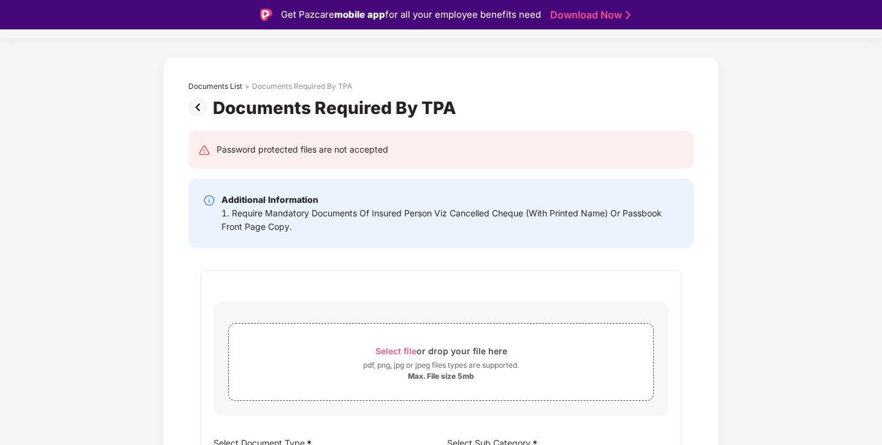
scroll to position [25, 0]
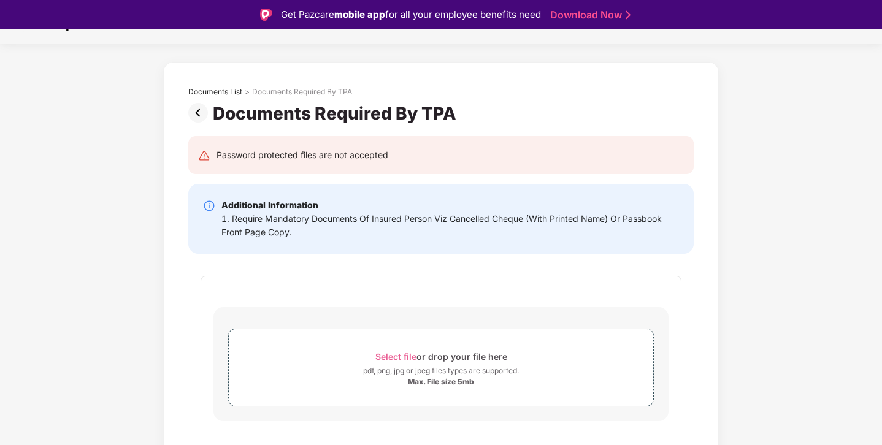
click at [196, 111] on img at bounding box center [200, 113] width 25 height 20
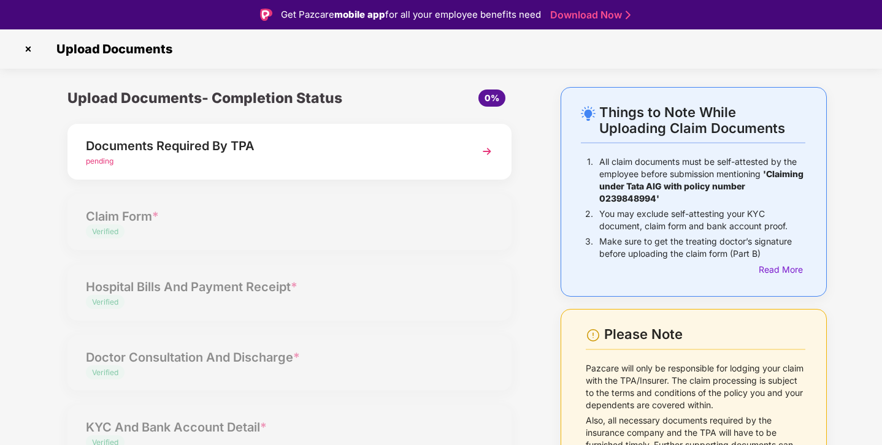
click at [29, 51] on img at bounding box center [28, 49] width 20 height 20
click at [28, 46] on img at bounding box center [28, 49] width 20 height 20
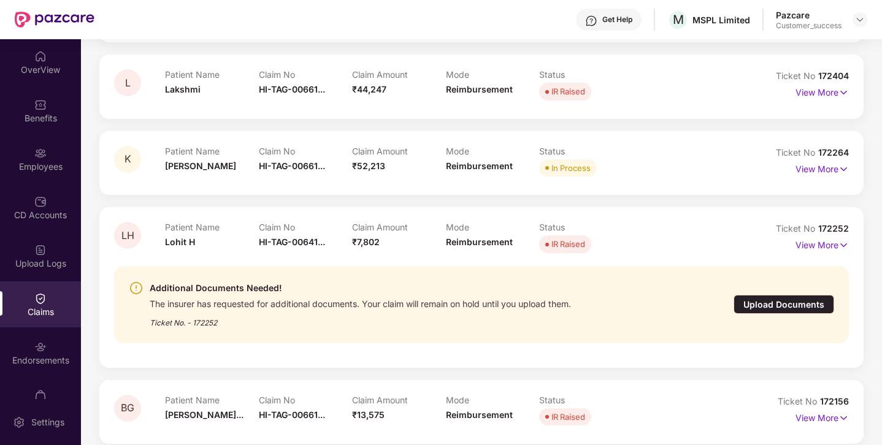
scroll to position [1118, 0]
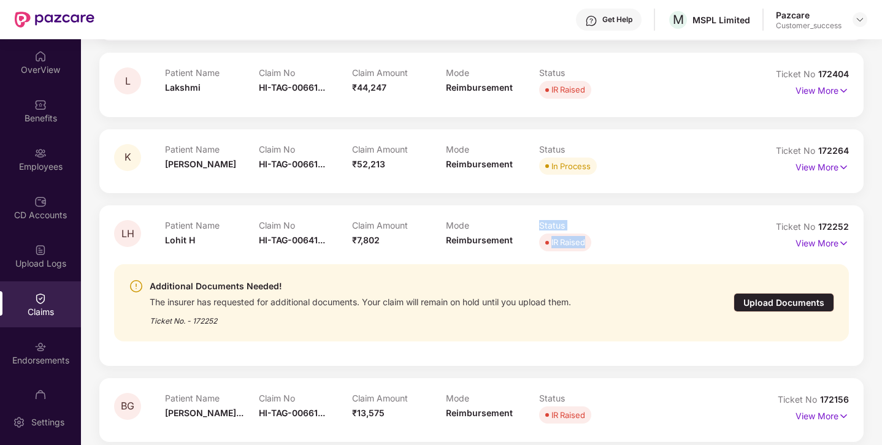
drag, startPoint x: 537, startPoint y: 246, endPoint x: 600, endPoint y: 245, distance: 63.2
click at [601, 246] on div "Patient Name Lohit H Claim No HI-TAG-00641... Claim Amount ₹7,802 Mode Reimburs…" at bounding box center [445, 237] width 561 height 34
click at [600, 245] on div "IR Raised" at bounding box center [586, 242] width 94 height 17
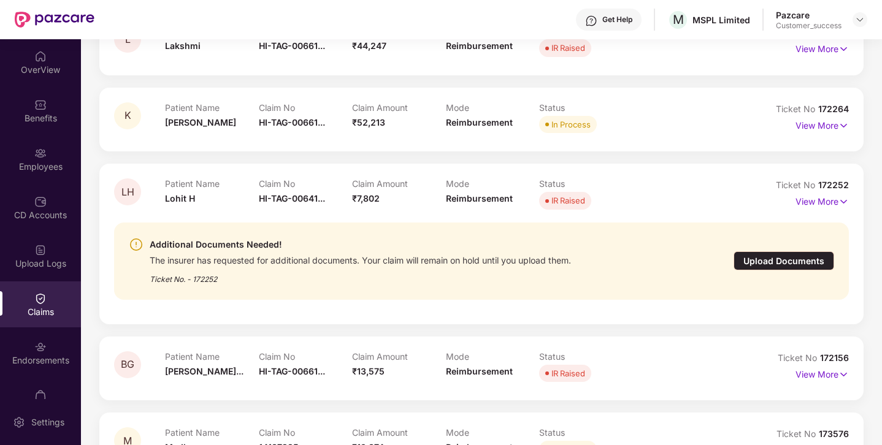
scroll to position [1160, 0]
drag, startPoint x: 153, startPoint y: 264, endPoint x: 337, endPoint y: 264, distance: 183.9
click at [337, 264] on div "The insurer has requested for additional documents. Your claim will remain on h…" at bounding box center [360, 258] width 421 height 14
click at [338, 264] on div "The insurer has requested for additional documents. Your claim will remain on h…" at bounding box center [360, 258] width 421 height 14
click at [752, 261] on div "Upload Documents" at bounding box center [783, 260] width 101 height 19
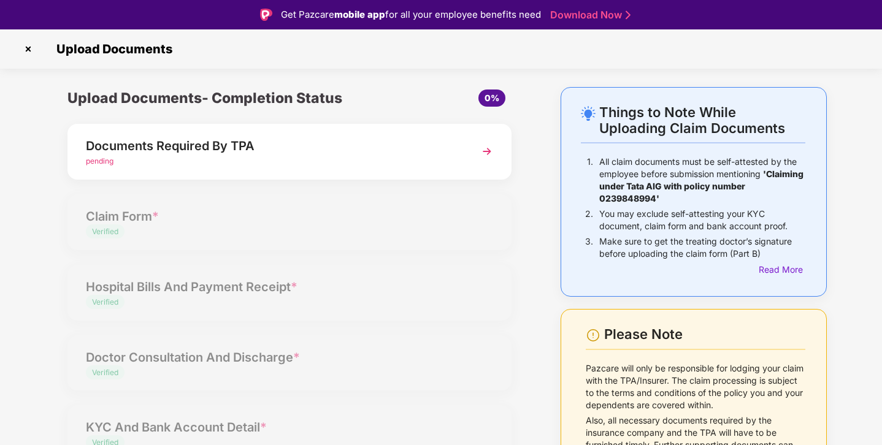
click at [328, 155] on div "Documents Required By TPA" at bounding box center [272, 146] width 373 height 20
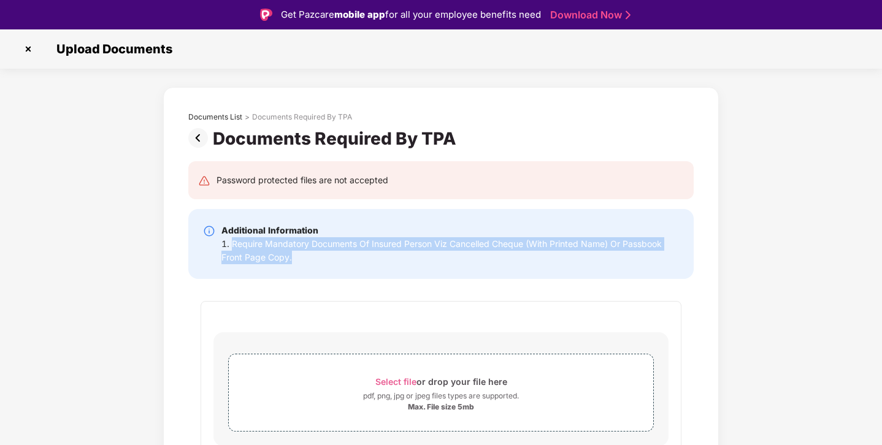
drag, startPoint x: 231, startPoint y: 248, endPoint x: 384, endPoint y: 258, distance: 153.6
click at [384, 258] on div "1. Require Mandatory Documents Of Insured Person Viz Cancelled Cheque (With Pri…" at bounding box center [449, 250] width 457 height 27
drag, startPoint x: 237, startPoint y: 242, endPoint x: 604, endPoint y: 242, distance: 367.3
click at [604, 242] on div "1. Require Mandatory Documents Of Insured Person Viz Cancelled Cheque (With Pri…" at bounding box center [449, 250] width 457 height 27
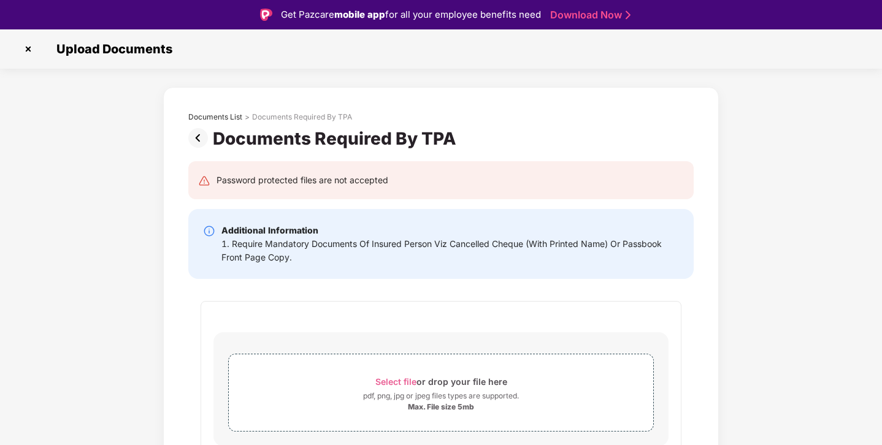
click at [296, 263] on div "1. Require Mandatory Documents Of Insured Person Viz Cancelled Cheque (With Pri…" at bounding box center [449, 250] width 457 height 27
click at [32, 53] on img at bounding box center [28, 49] width 20 height 20
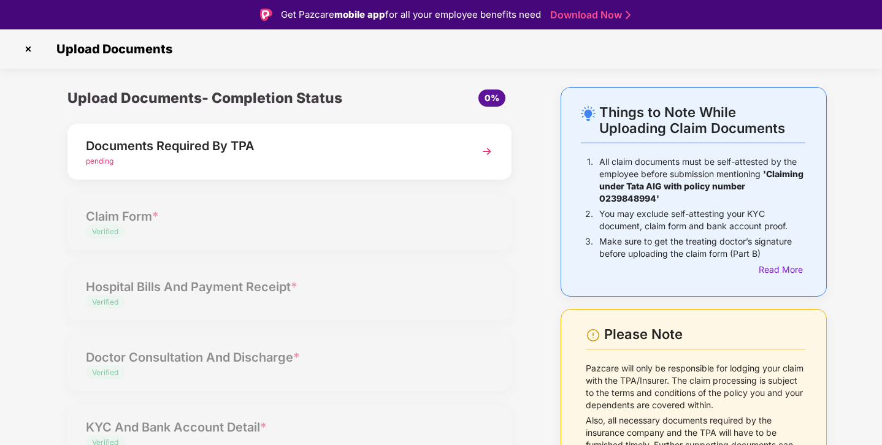
click at [35, 53] on img at bounding box center [28, 49] width 20 height 20
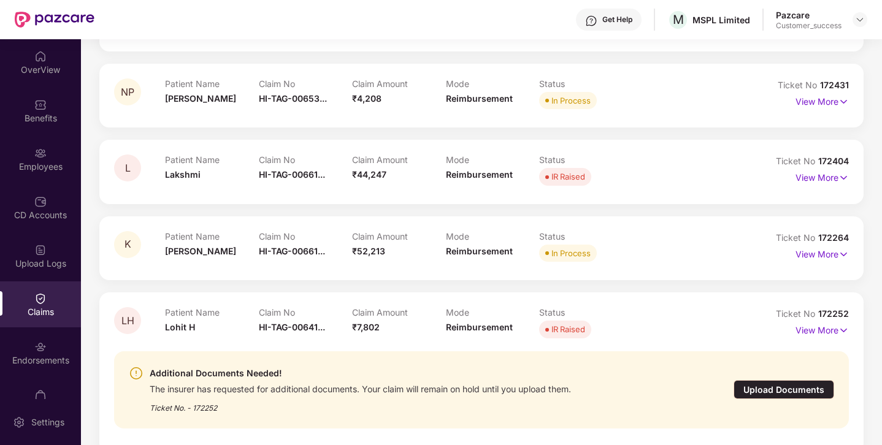
scroll to position [1053, 0]
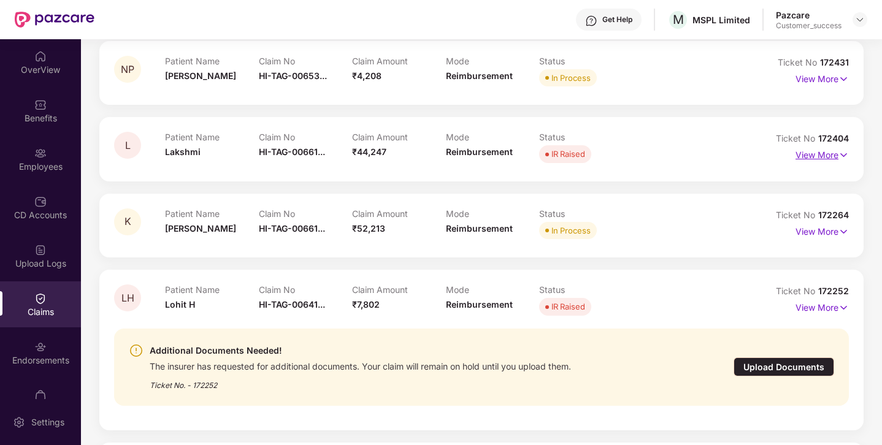
click at [806, 156] on p "View More" at bounding box center [821, 153] width 53 height 17
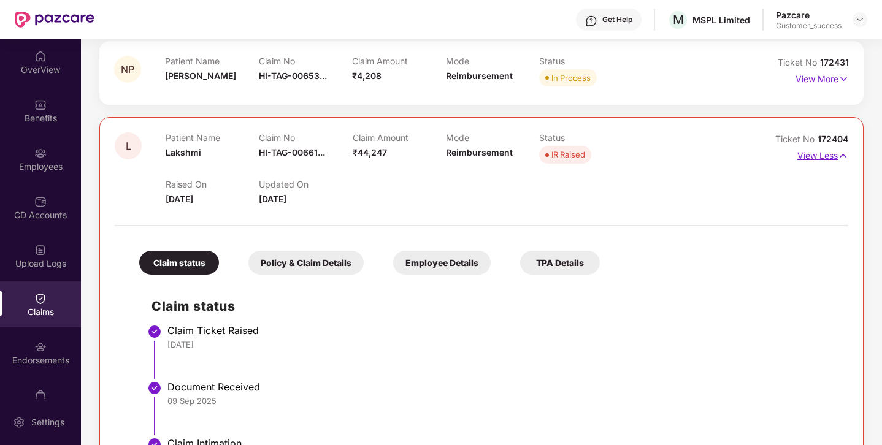
click at [803, 158] on p "View Less" at bounding box center [822, 154] width 51 height 17
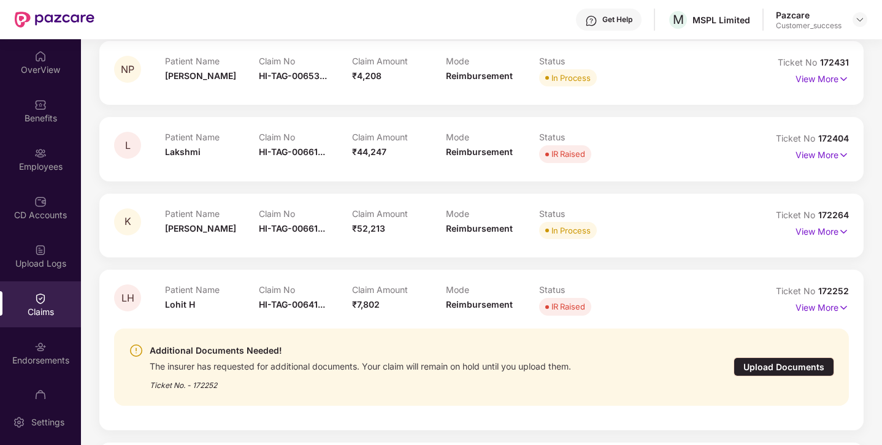
click at [659, 159] on div "Patient Name [PERSON_NAME] No HI-TAG-00661... Claim Amount ₹44,247 Mode Reimbur…" at bounding box center [445, 149] width 561 height 34
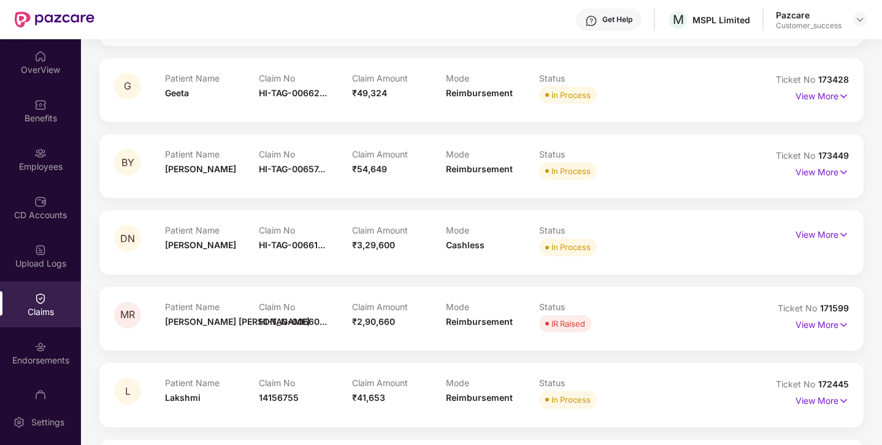
scroll to position [1597, 0]
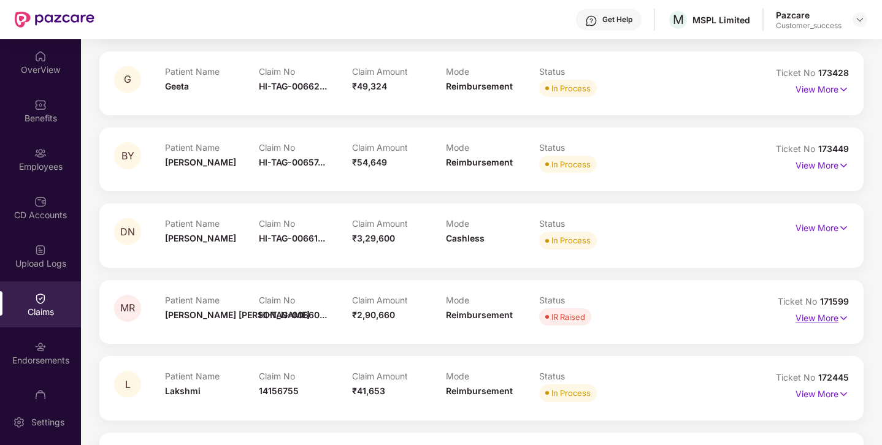
click at [795, 322] on p "View More" at bounding box center [821, 316] width 53 height 17
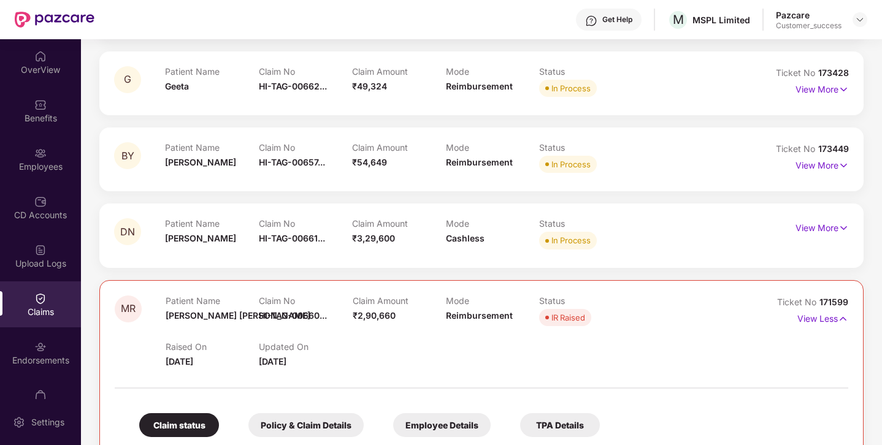
scroll to position [1648, 0]
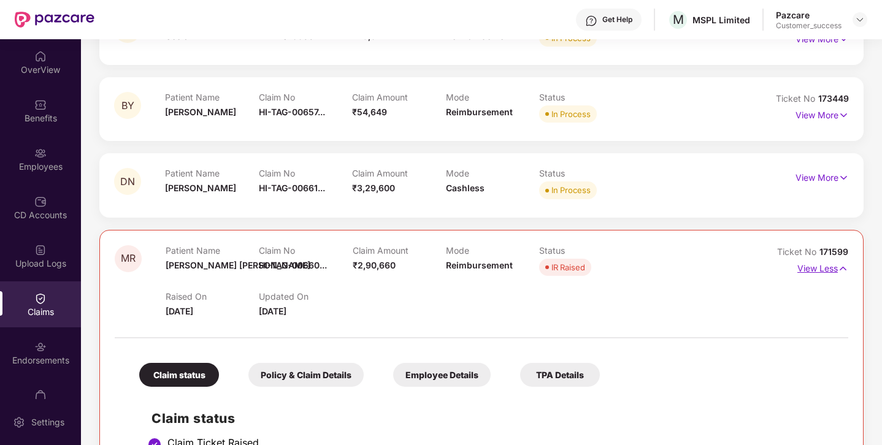
click at [800, 268] on p "View Less" at bounding box center [822, 267] width 51 height 17
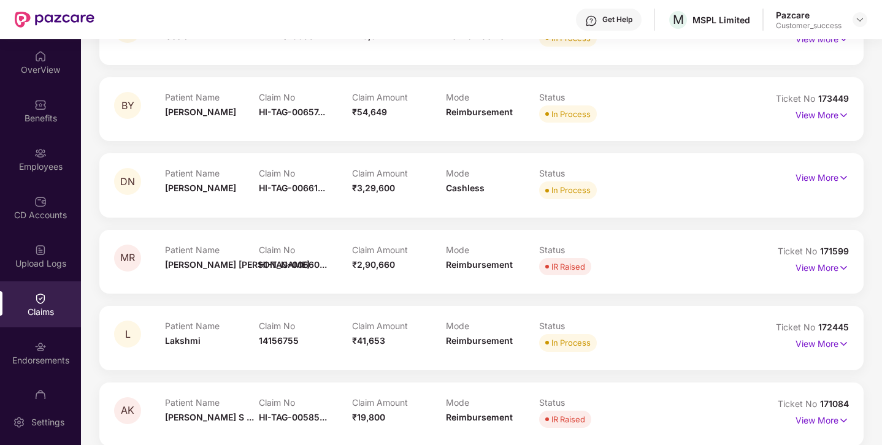
click at [560, 261] on div "IR Raised" at bounding box center [568, 267] width 34 height 12
click at [809, 271] on p "View More" at bounding box center [821, 266] width 53 height 17
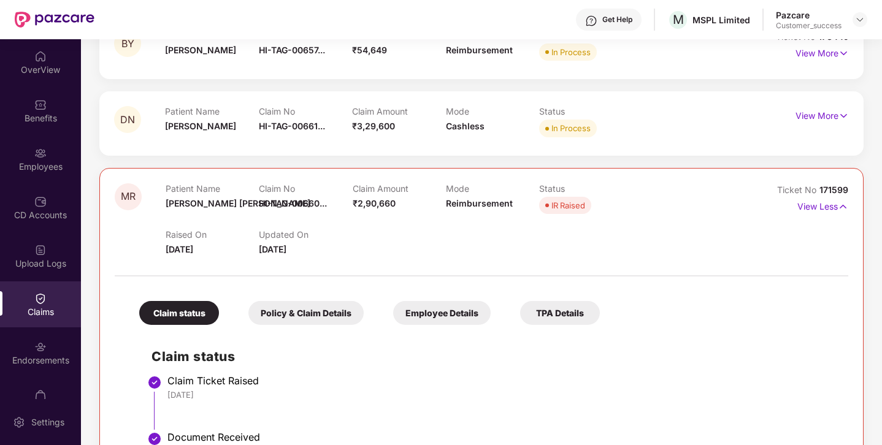
scroll to position [1702, 0]
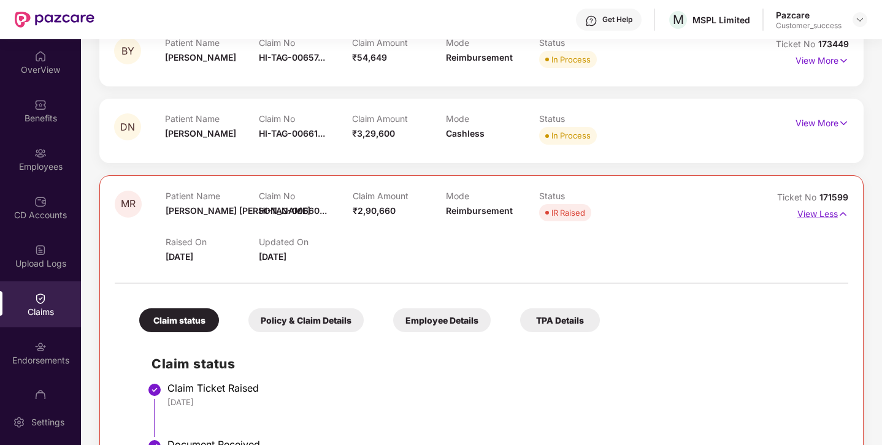
click at [813, 210] on p "View Less" at bounding box center [822, 212] width 51 height 17
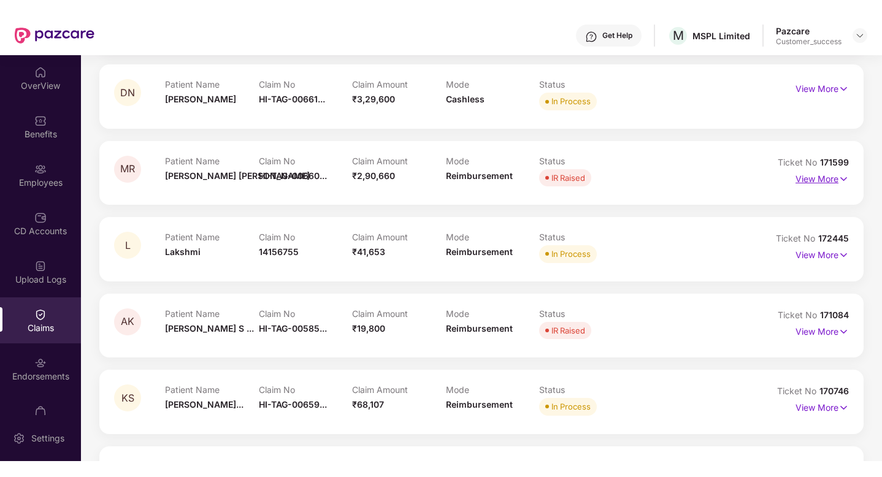
scroll to position [1764, 0]
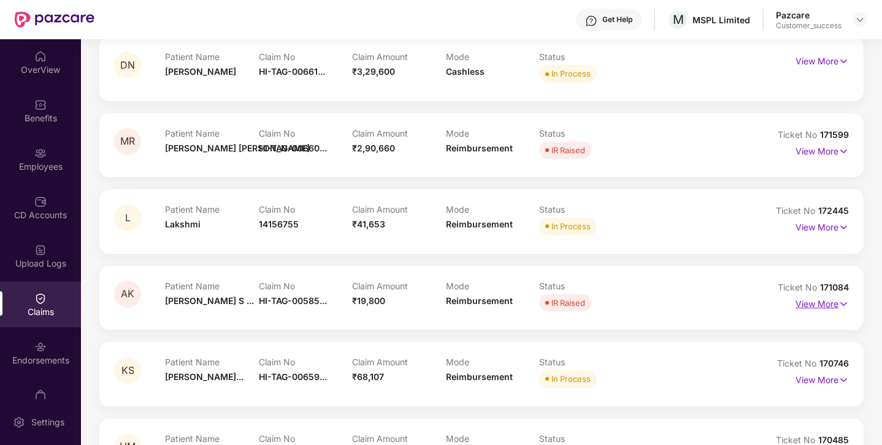
click at [819, 304] on p "View More" at bounding box center [821, 302] width 53 height 17
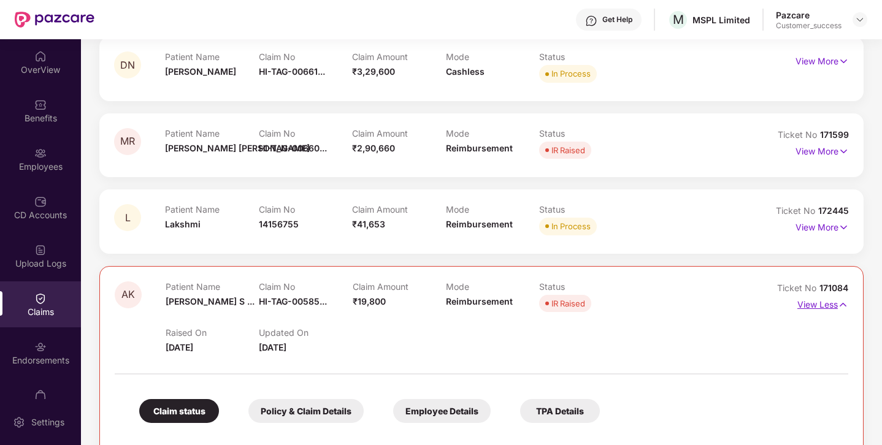
click at [819, 304] on p "View Less" at bounding box center [822, 303] width 51 height 17
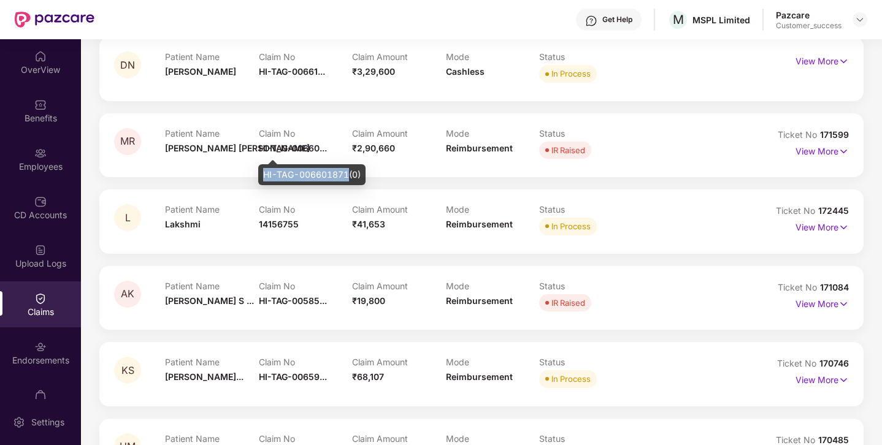
drag, startPoint x: 348, startPoint y: 173, endPoint x: 261, endPoint y: 174, distance: 87.1
click at [261, 174] on div "HI-TAG-006601871(0)" at bounding box center [311, 174] width 107 height 21
copy div "HI-TAG-006601871"
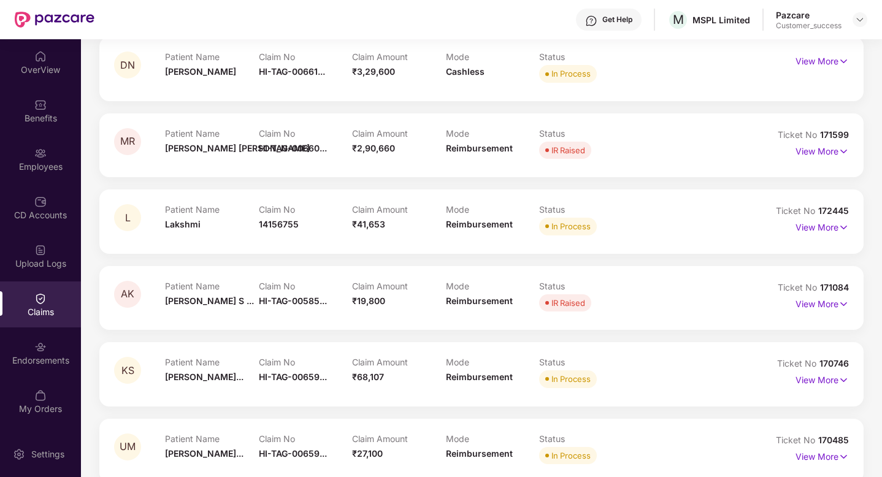
scroll to position [1814, 0]
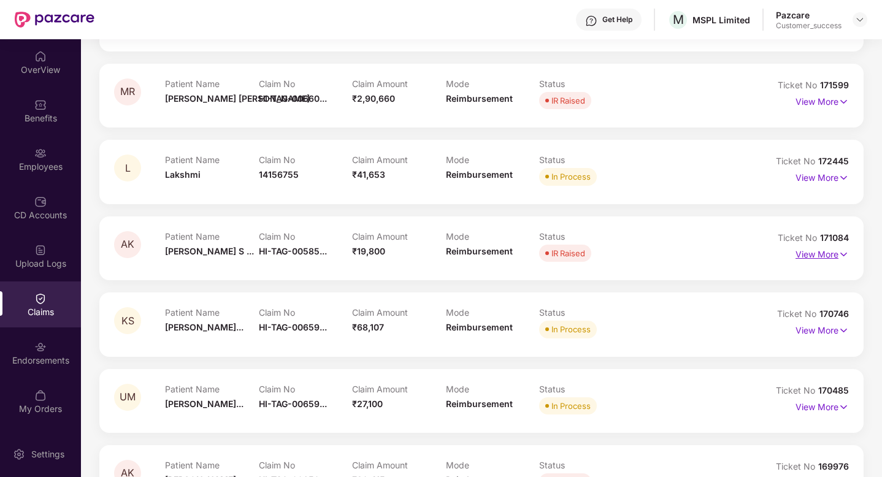
click at [824, 252] on p "View More" at bounding box center [821, 253] width 53 height 17
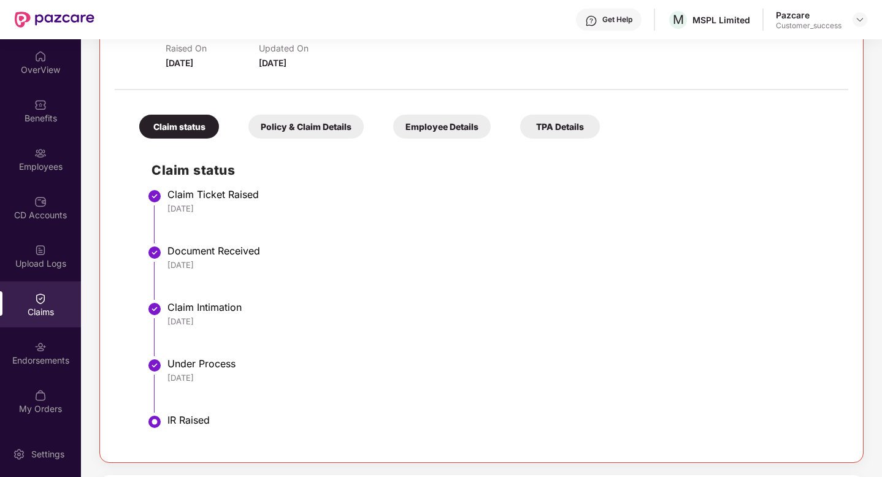
scroll to position [1999, 0]
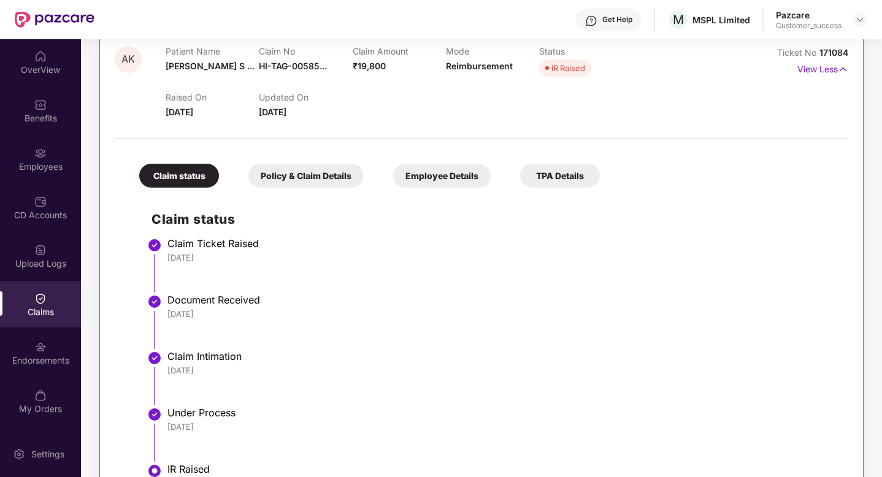
click at [279, 175] on div "Policy & Claim Details" at bounding box center [305, 176] width 115 height 24
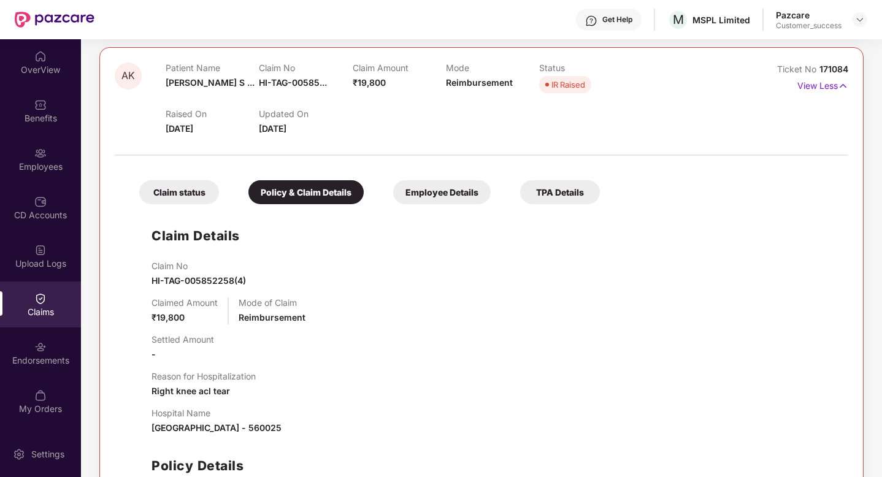
scroll to position [1959, 0]
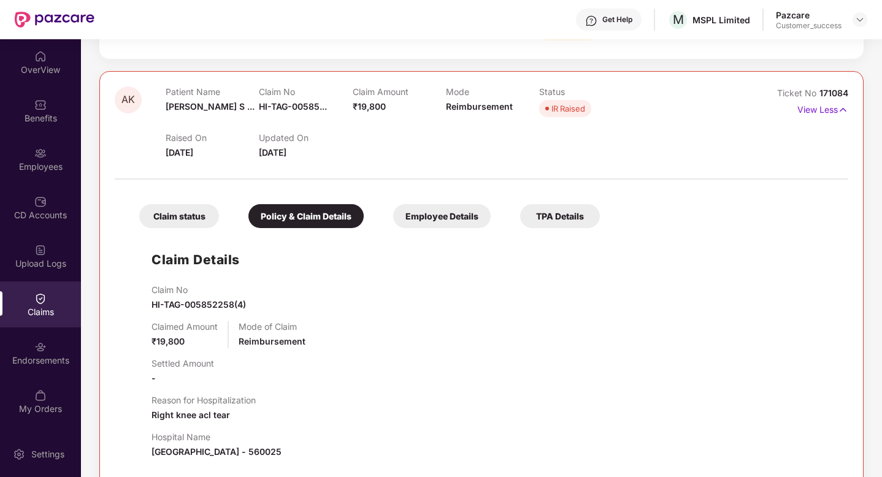
click at [431, 212] on div "Employee Details" at bounding box center [441, 216] width 97 height 24
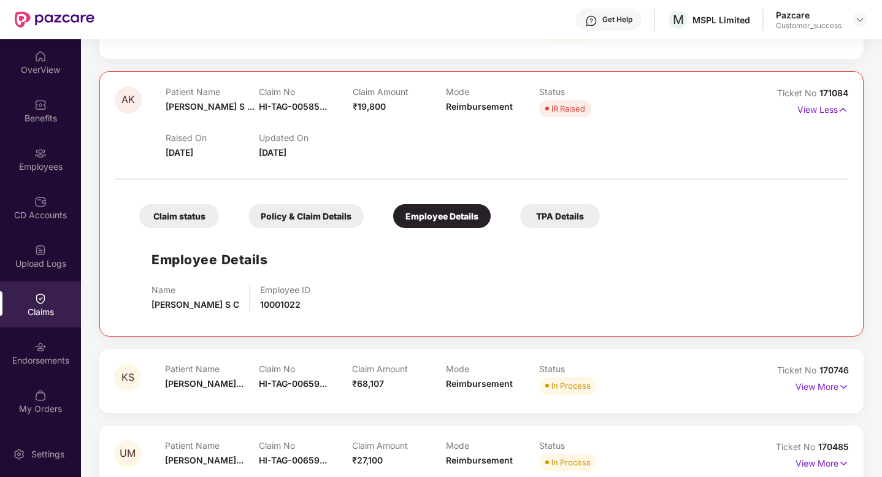
click at [552, 219] on div "TPA Details" at bounding box center [560, 216] width 80 height 24
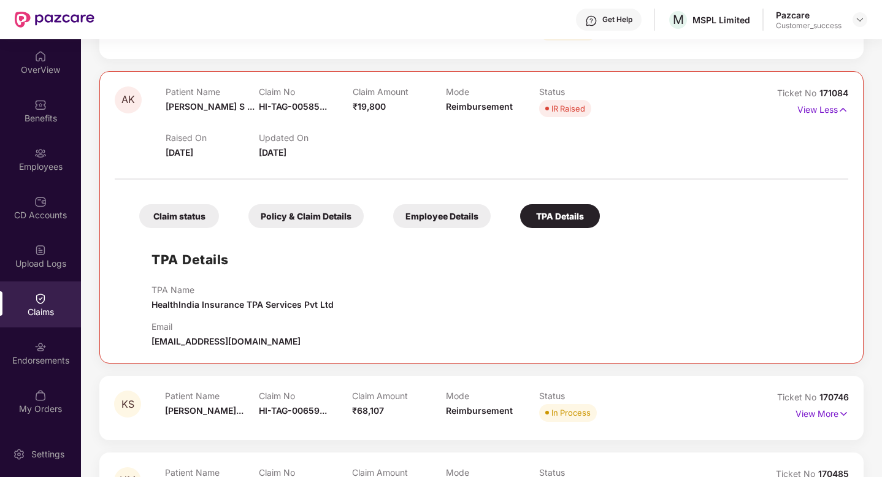
click at [424, 220] on div "Employee Details" at bounding box center [441, 216] width 97 height 24
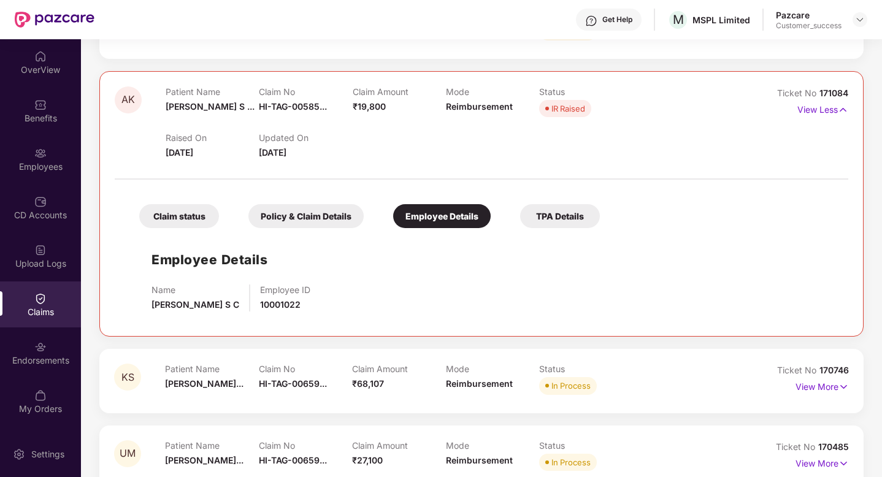
click at [293, 216] on div "Policy & Claim Details" at bounding box center [305, 216] width 115 height 24
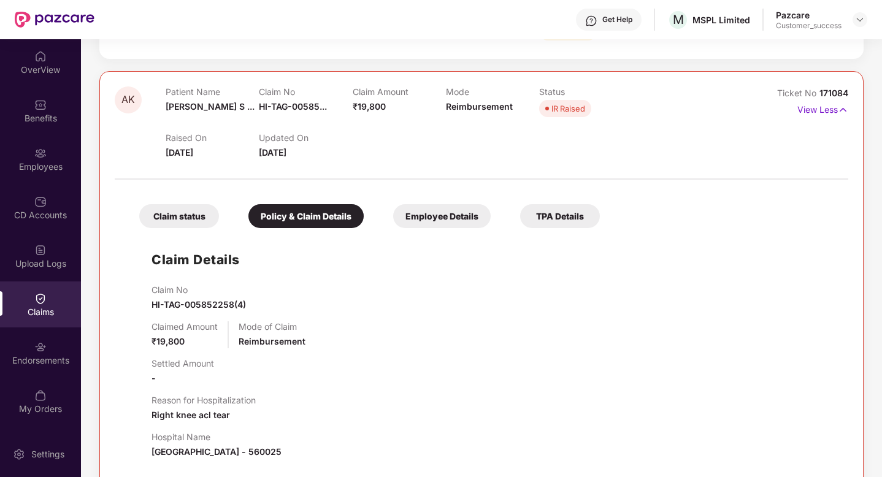
click at [191, 216] on div "Claim status" at bounding box center [179, 216] width 80 height 24
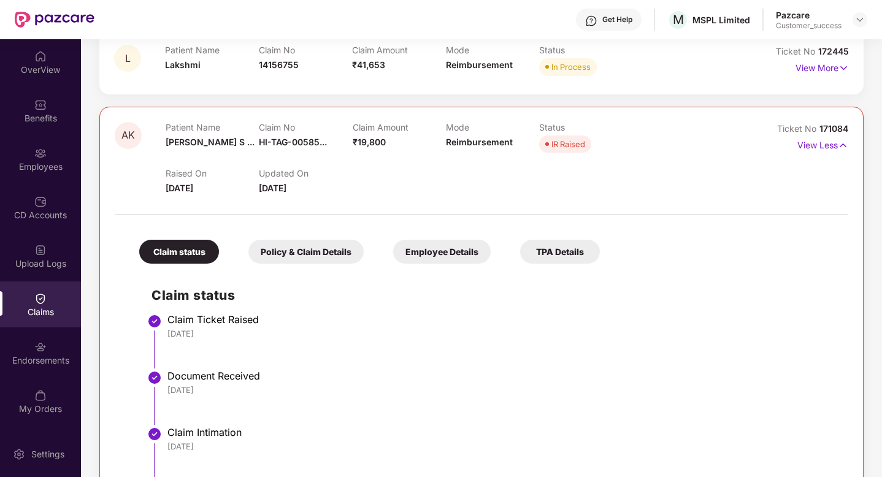
scroll to position [1904, 0]
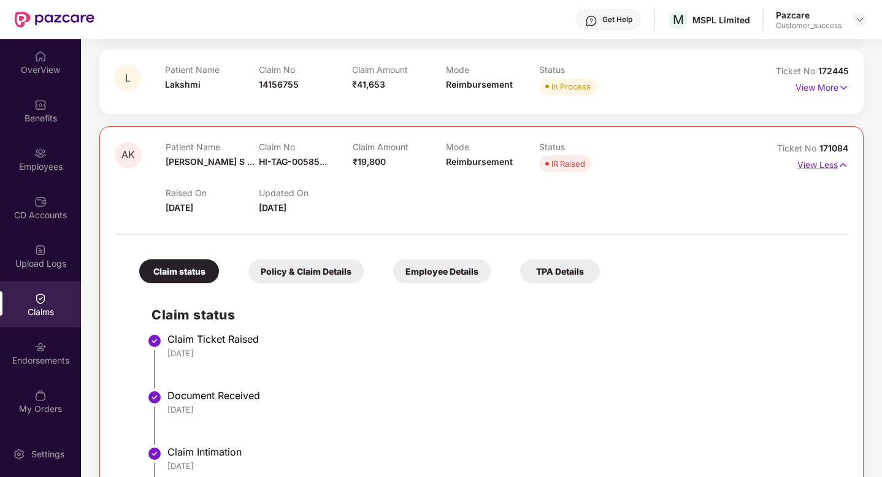
click at [805, 165] on p "View Less" at bounding box center [822, 163] width 51 height 17
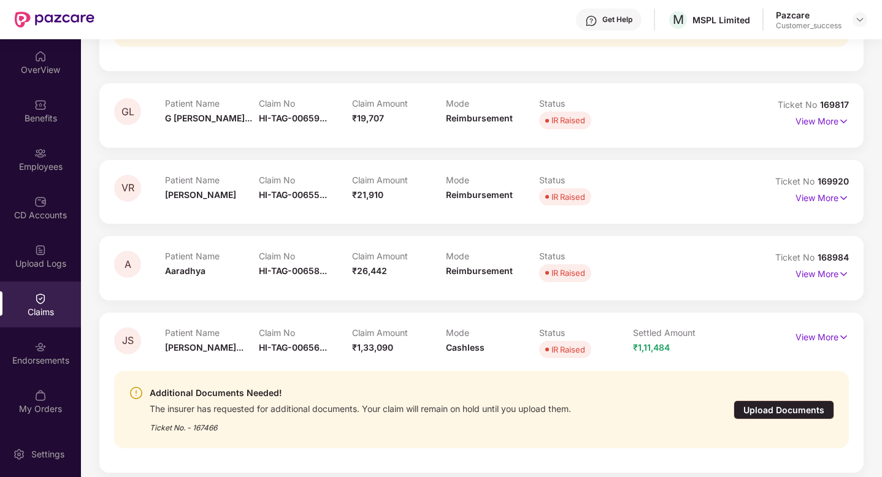
scroll to position [2350, 0]
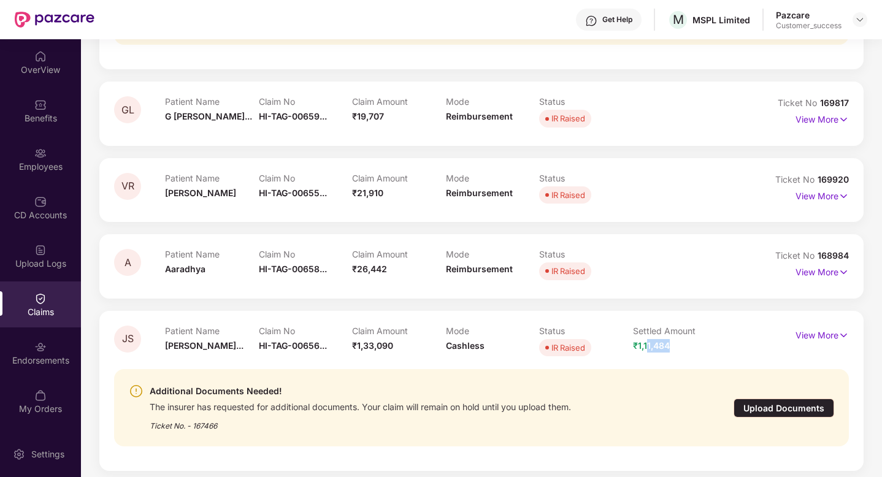
drag, startPoint x: 644, startPoint y: 350, endPoint x: 671, endPoint y: 347, distance: 27.2
click at [671, 347] on div "Settled Amount ₹1,11,484" at bounding box center [680, 343] width 94 height 34
click at [609, 375] on div "Additional Documents Needed! The insurer has requested for additional documents…" at bounding box center [481, 407] width 735 height 77
click at [802, 334] on p "View More" at bounding box center [821, 334] width 53 height 17
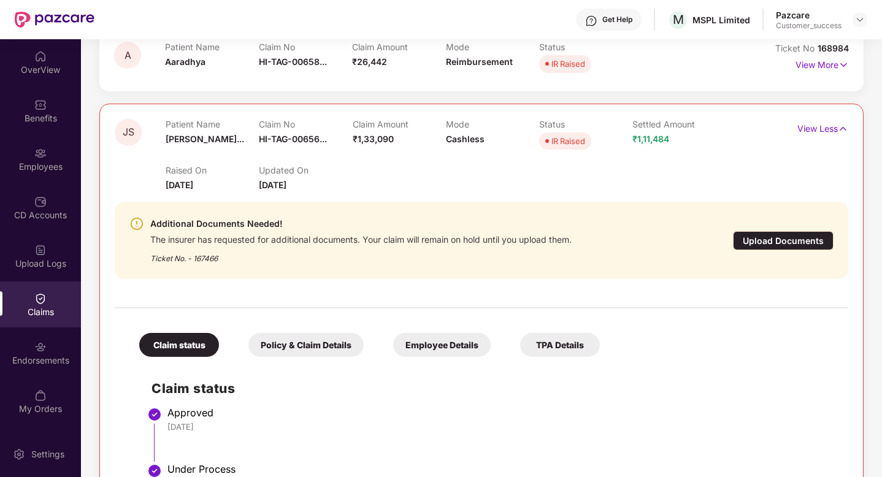
scroll to position [2557, 0]
click at [254, 117] on div "JS Patient Name [PERSON_NAME]... Claim No HI-TAG-00656... Claim Amount ₹1,33,09…" at bounding box center [481, 335] width 764 height 465
click at [816, 126] on p "View Less" at bounding box center [822, 126] width 51 height 17
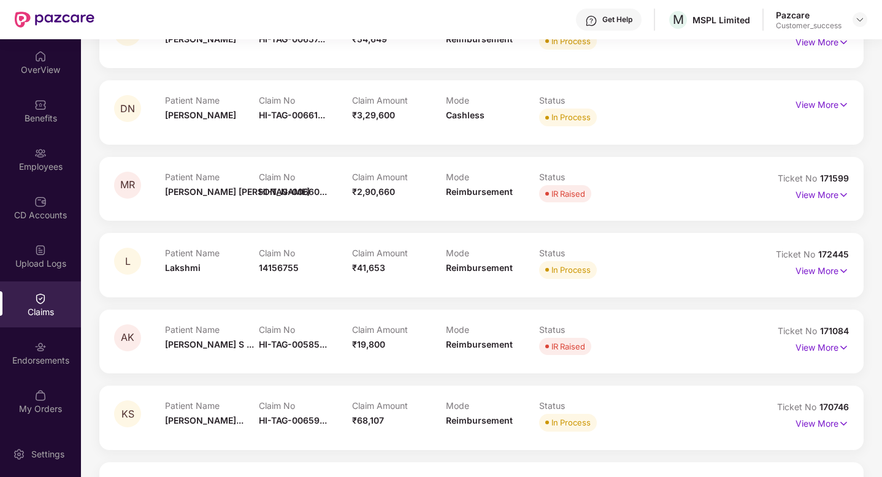
scroll to position [1724, 0]
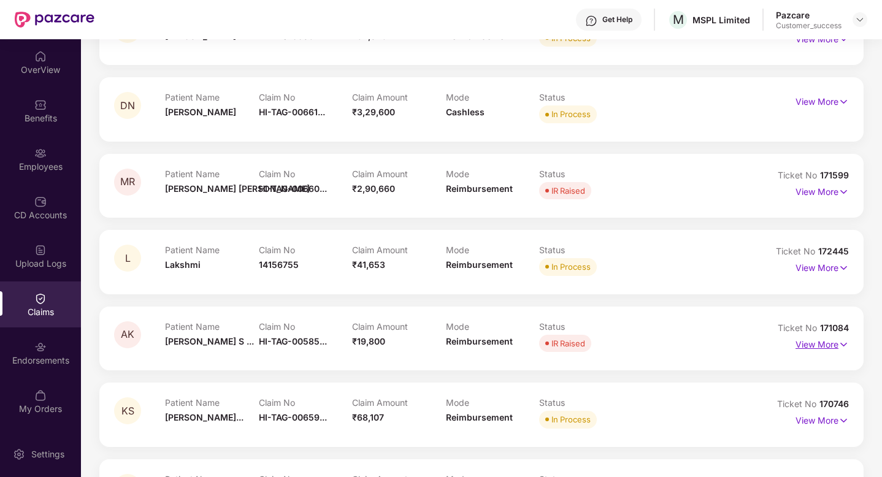
click at [830, 346] on p "View More" at bounding box center [821, 343] width 53 height 17
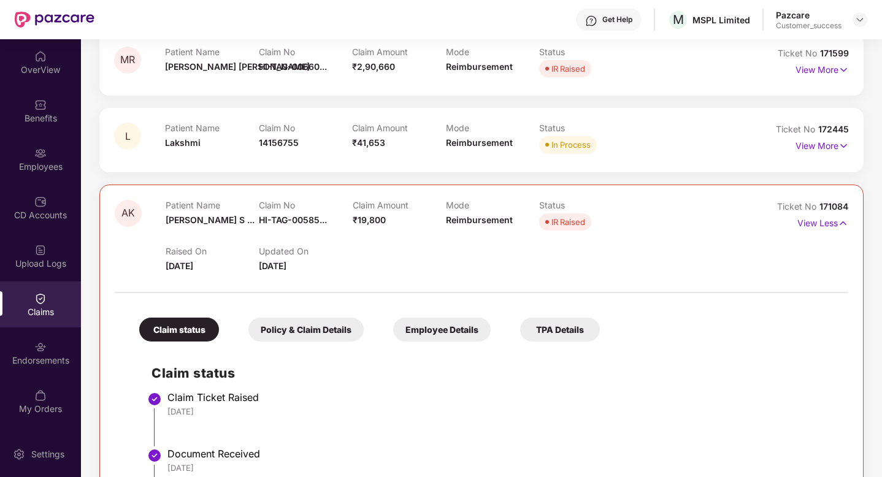
scroll to position [1859, 0]
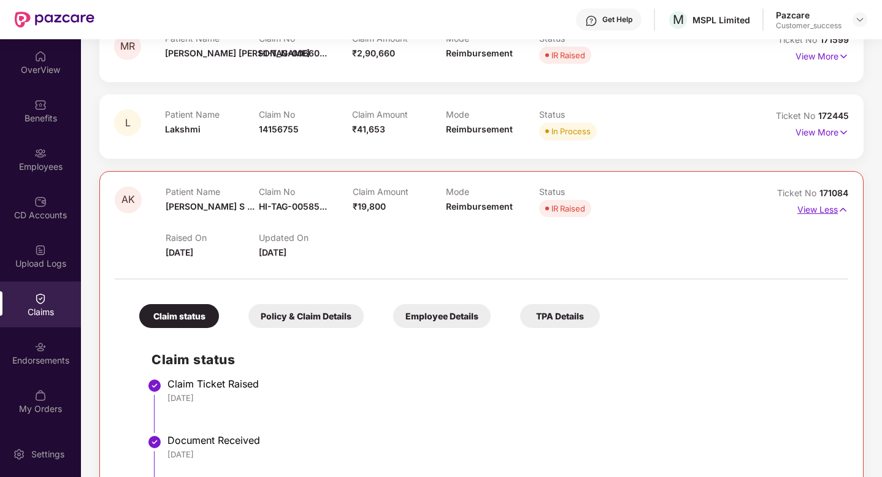
click at [823, 210] on p "View Less" at bounding box center [822, 208] width 51 height 17
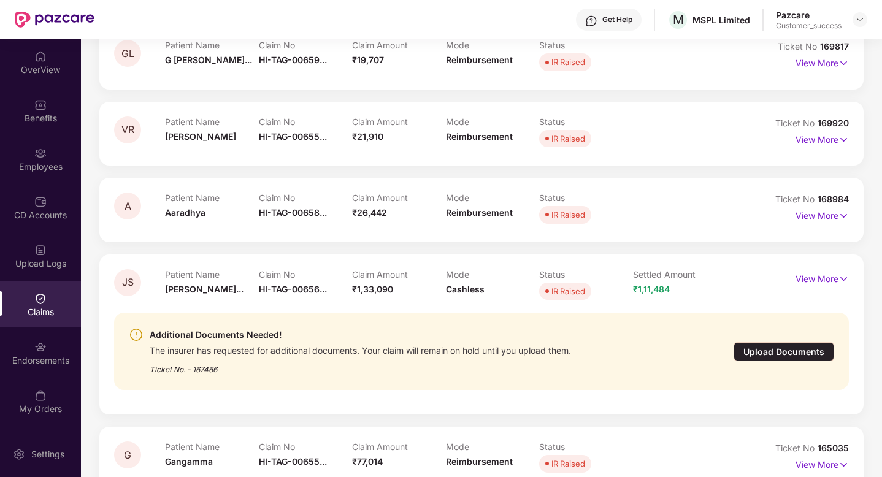
scroll to position [2418, 0]
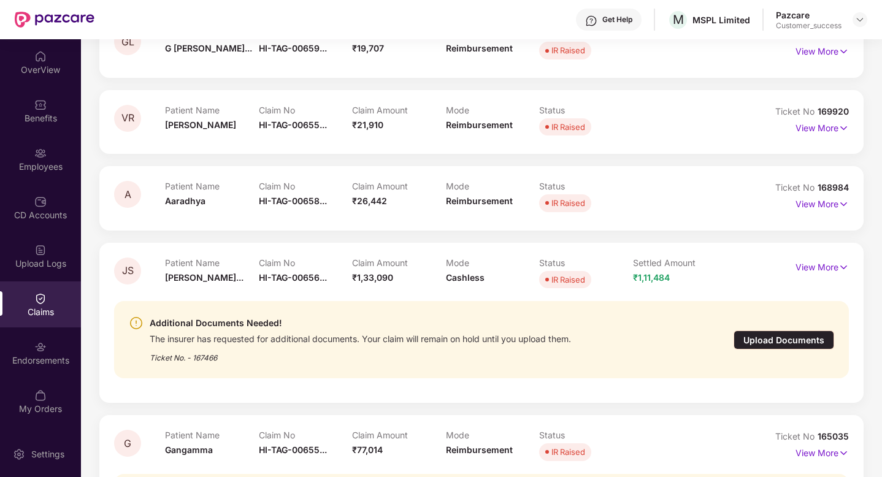
click at [786, 337] on div "Upload Documents" at bounding box center [783, 339] width 101 height 19
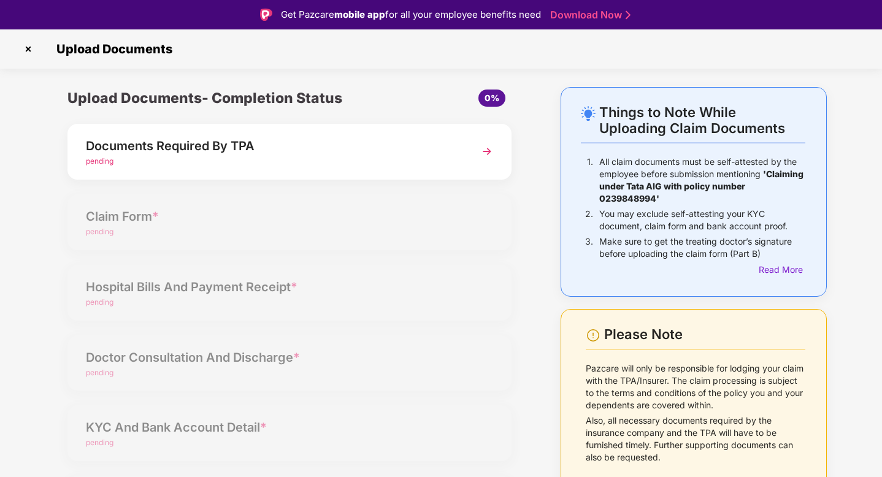
click at [338, 147] on div "Documents Required By TPA" at bounding box center [272, 146] width 373 height 20
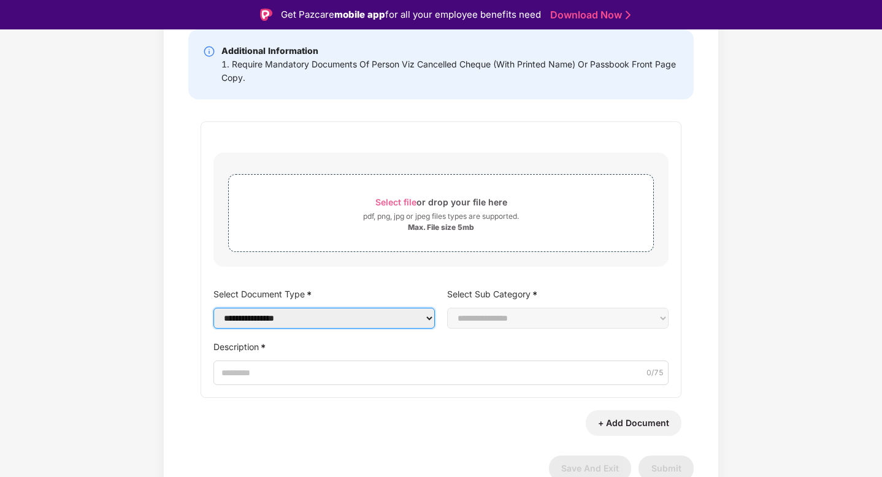
click at [311, 311] on select "**********" at bounding box center [323, 318] width 221 height 21
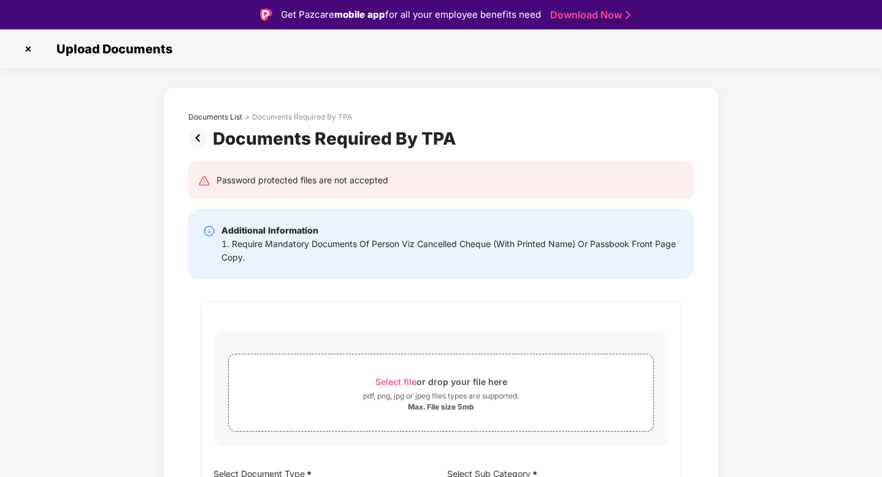
click at [205, 134] on img at bounding box center [200, 138] width 25 height 20
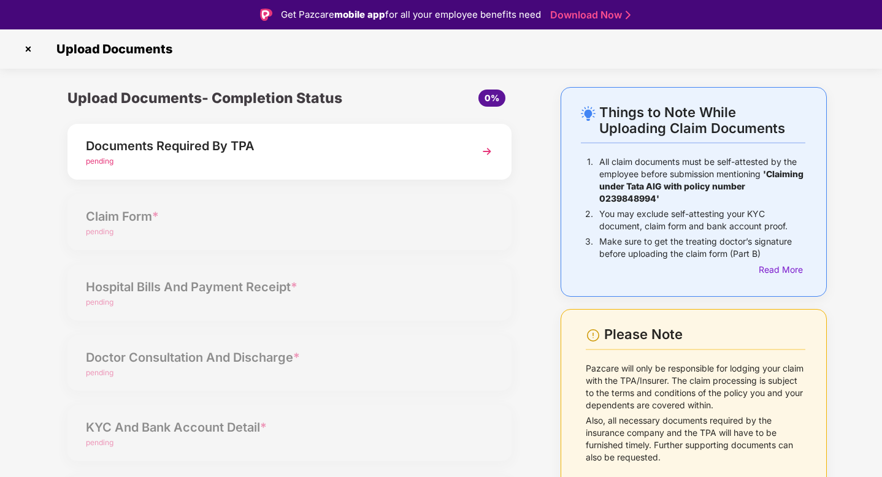
click at [30, 44] on img at bounding box center [28, 49] width 20 height 20
click at [31, 51] on img at bounding box center [28, 49] width 20 height 20
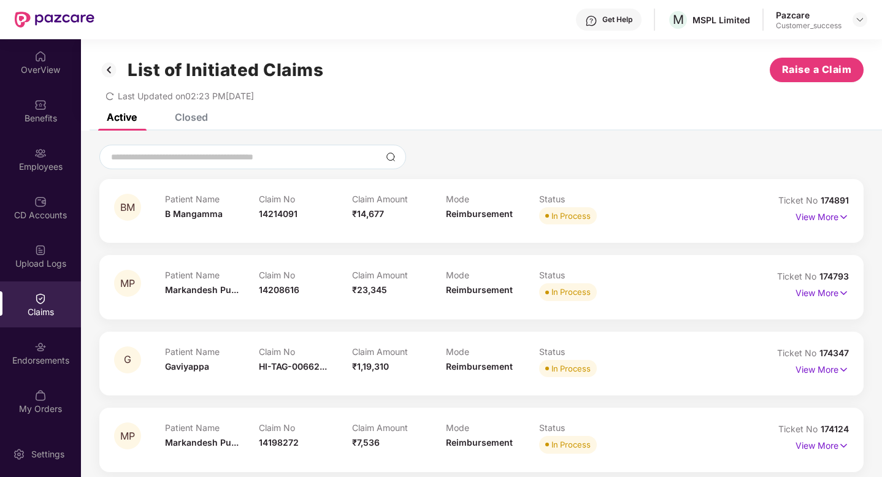
click at [181, 123] on div "Closed" at bounding box center [191, 117] width 33 height 12
click at [181, 118] on div "Closed" at bounding box center [191, 117] width 33 height 12
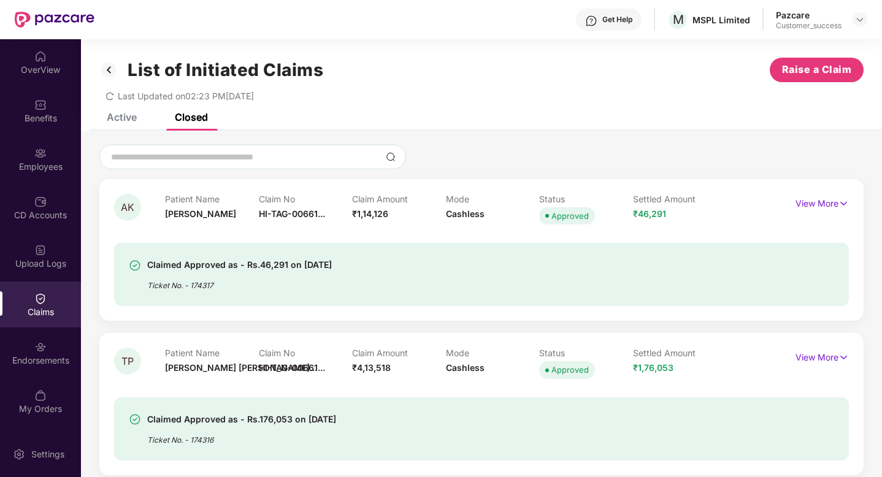
click at [125, 123] on div "Active" at bounding box center [122, 117] width 30 height 12
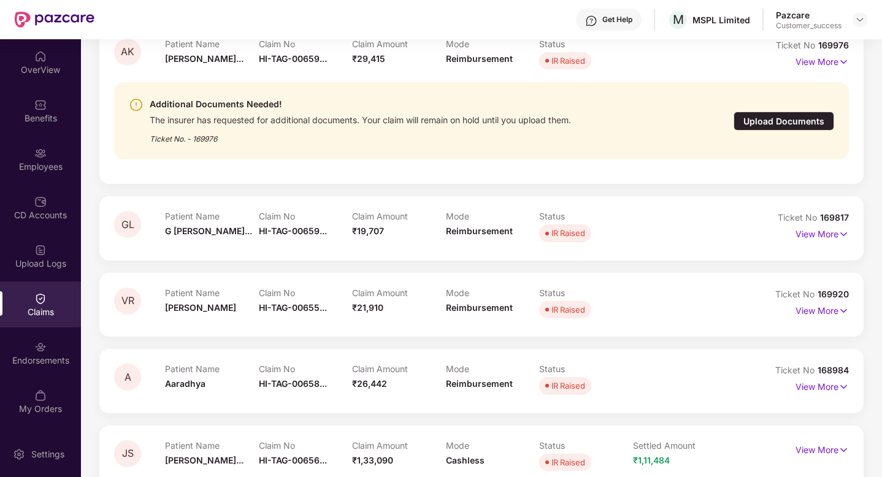
scroll to position [2250, 0]
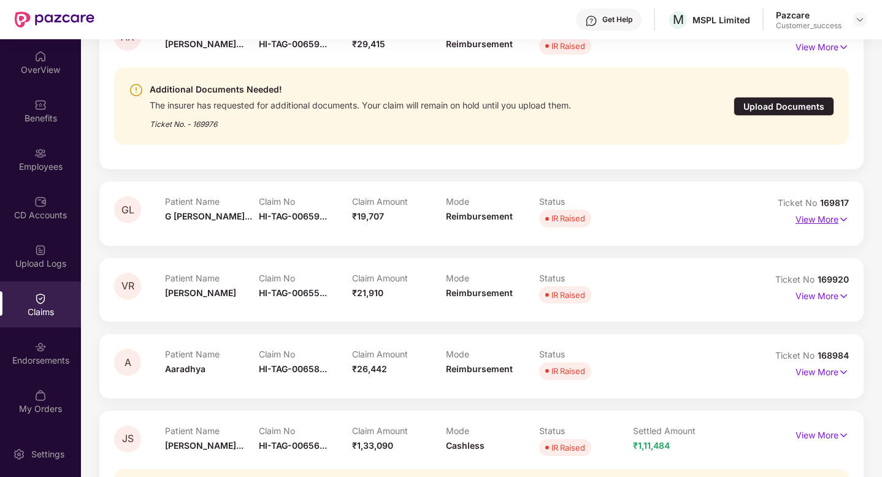
click at [827, 223] on p "View More" at bounding box center [821, 218] width 53 height 17
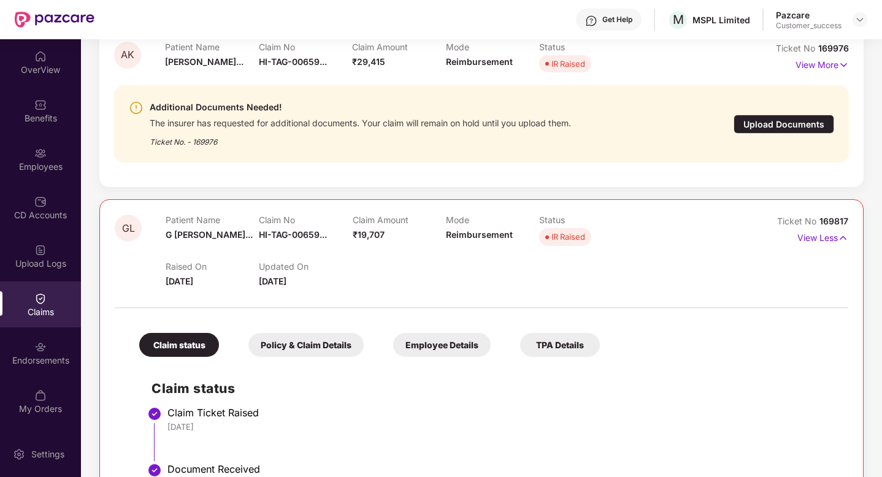
scroll to position [2260, 0]
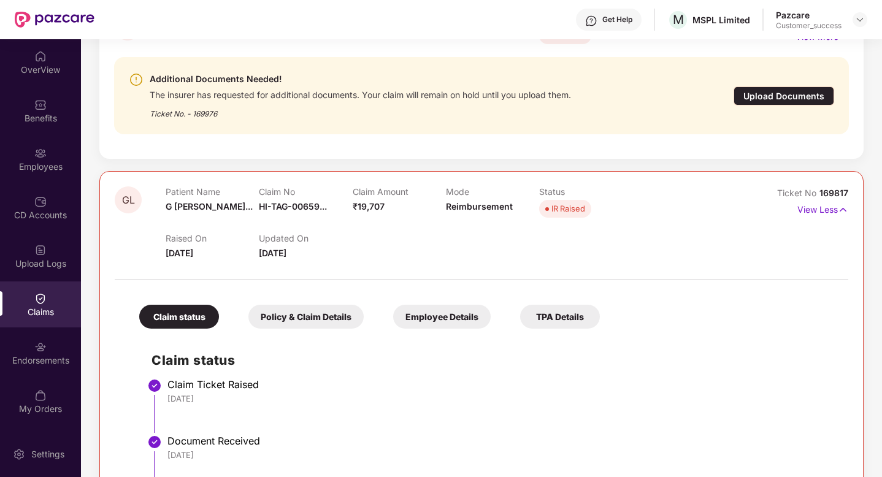
click at [411, 320] on div "Employee Details" at bounding box center [441, 317] width 97 height 24
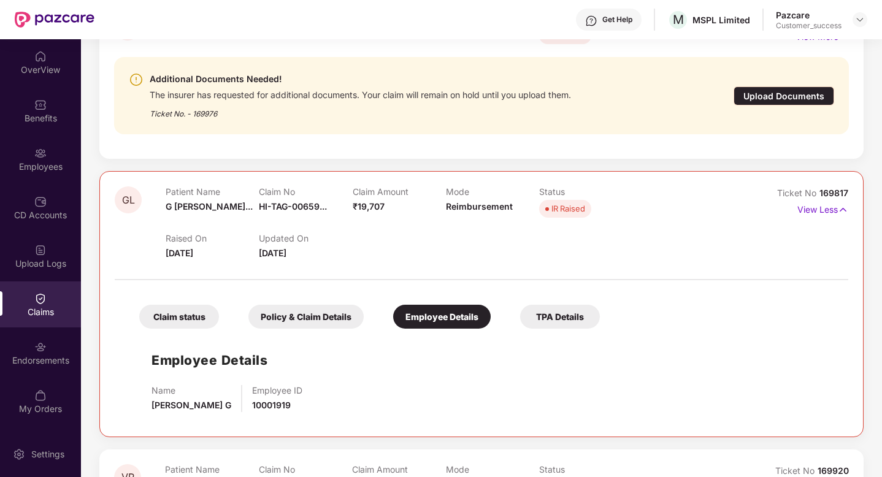
scroll to position [2262, 0]
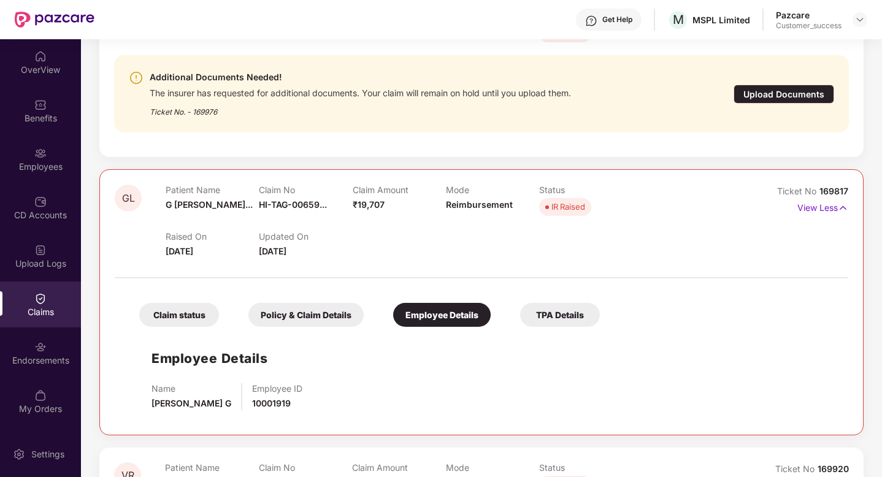
click at [252, 403] on span "10001919" at bounding box center [271, 403] width 39 height 10
copy span "10001919"
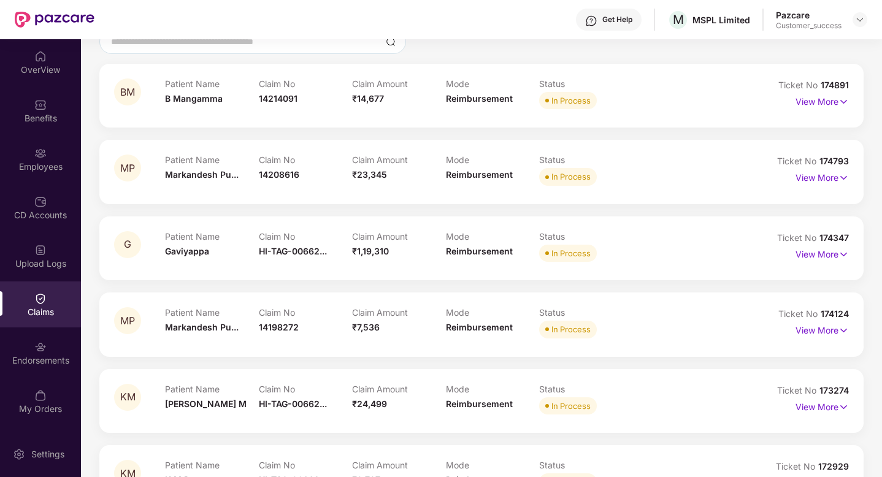
scroll to position [0, 0]
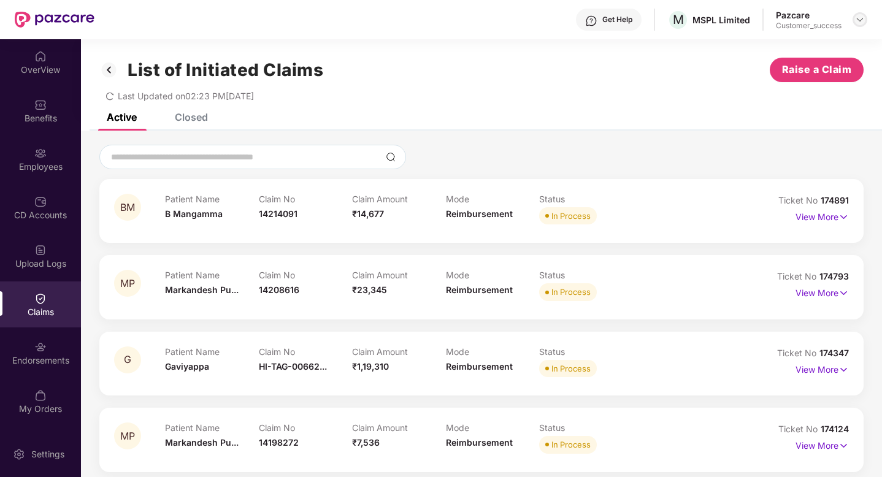
click at [861, 18] on img at bounding box center [860, 20] width 10 height 10
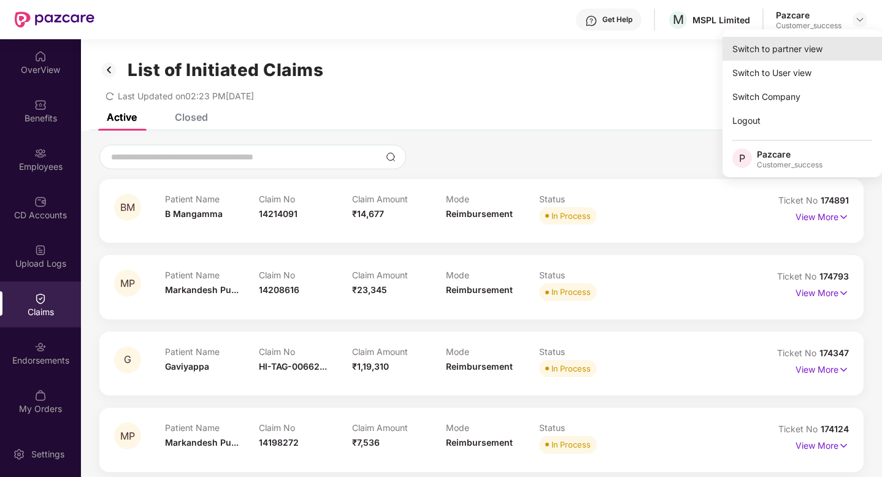
click at [769, 52] on div "Switch to partner view" at bounding box center [801, 49] width 159 height 24
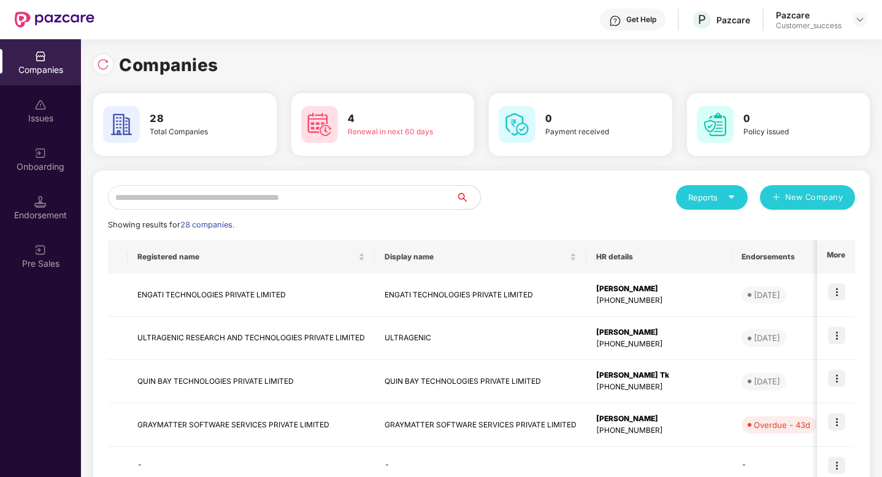
click at [213, 199] on input "text" at bounding box center [282, 197] width 348 height 25
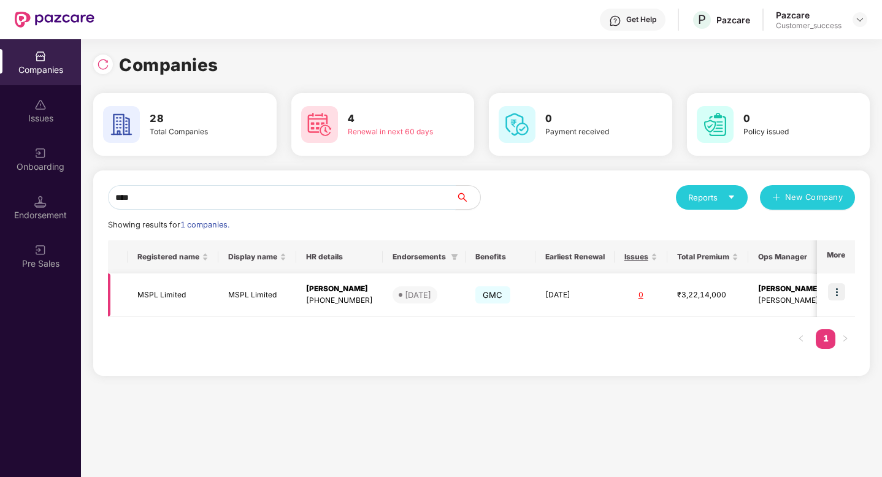
type input "****"
click at [836, 290] on img at bounding box center [836, 291] width 17 height 17
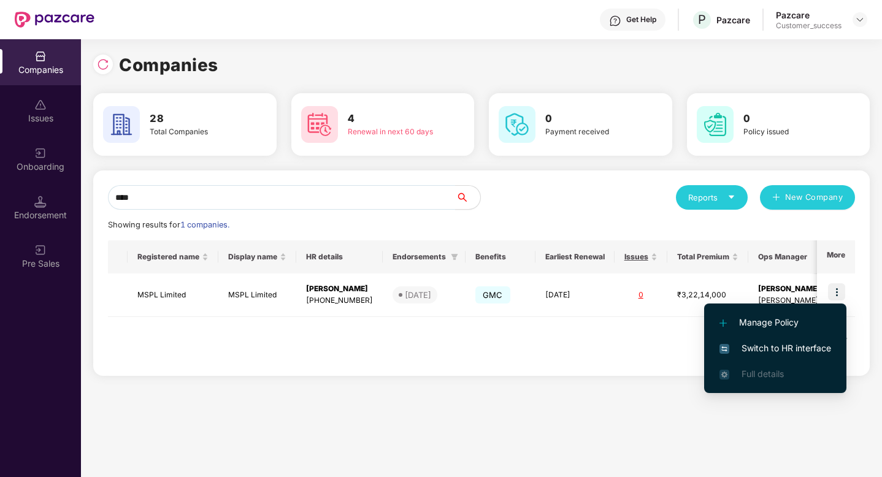
click at [815, 349] on span "Switch to HR interface" at bounding box center [775, 348] width 112 height 13
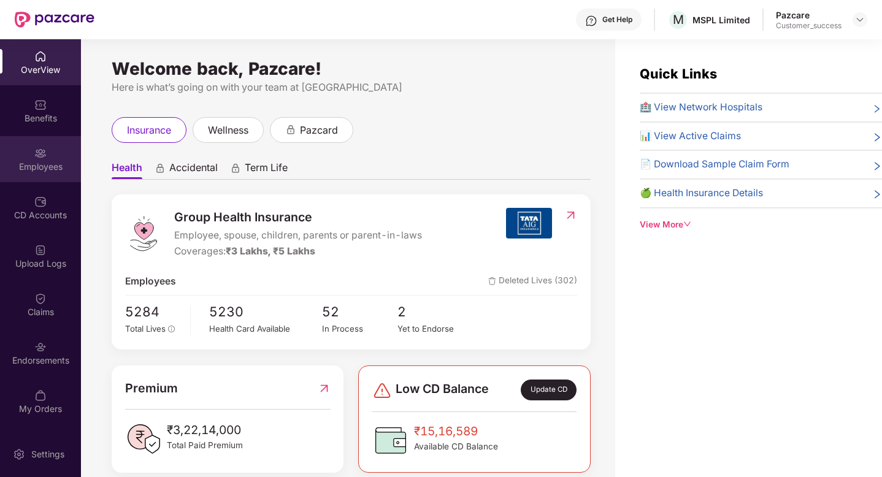
click at [20, 159] on div "Employees" at bounding box center [40, 159] width 81 height 46
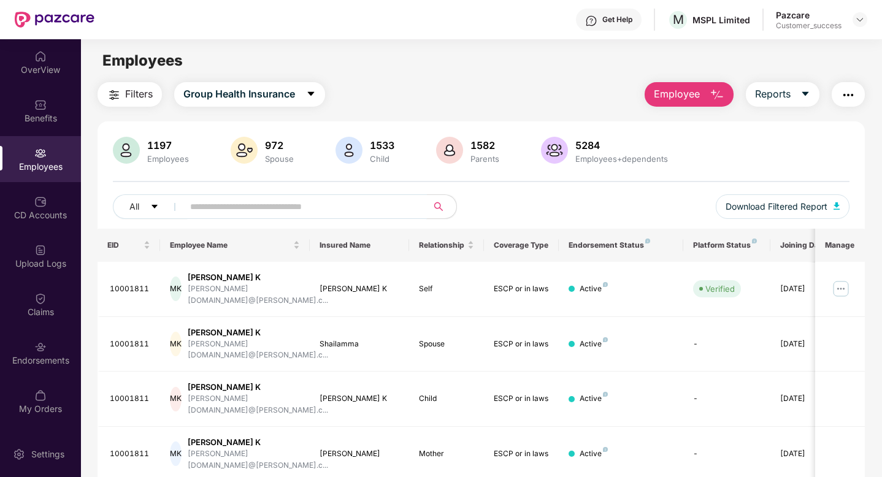
click at [231, 211] on input "text" at bounding box center [300, 206] width 220 height 18
paste input "********"
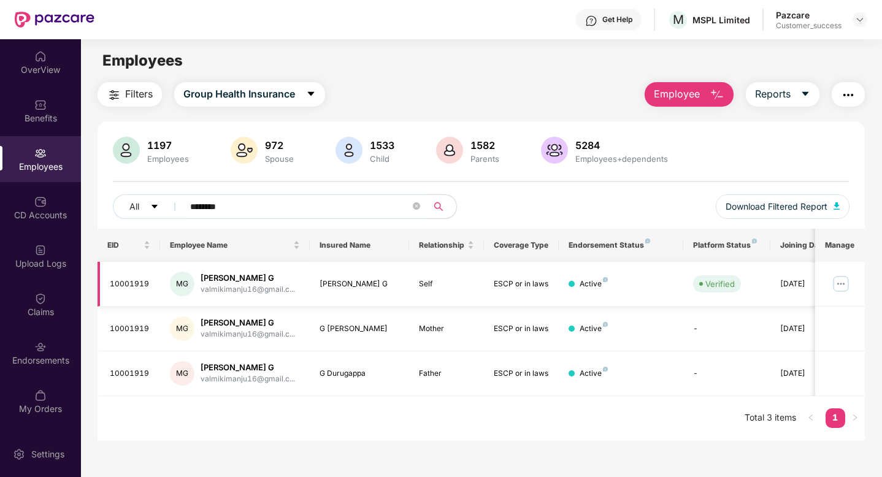
type input "********"
click at [838, 283] on img at bounding box center [841, 284] width 20 height 20
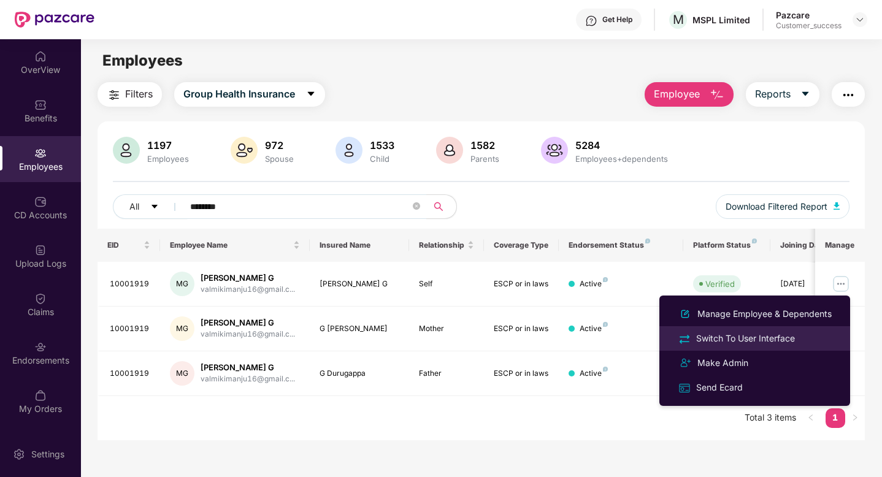
click at [774, 338] on div "Switch To User Interface" at bounding box center [745, 338] width 104 height 13
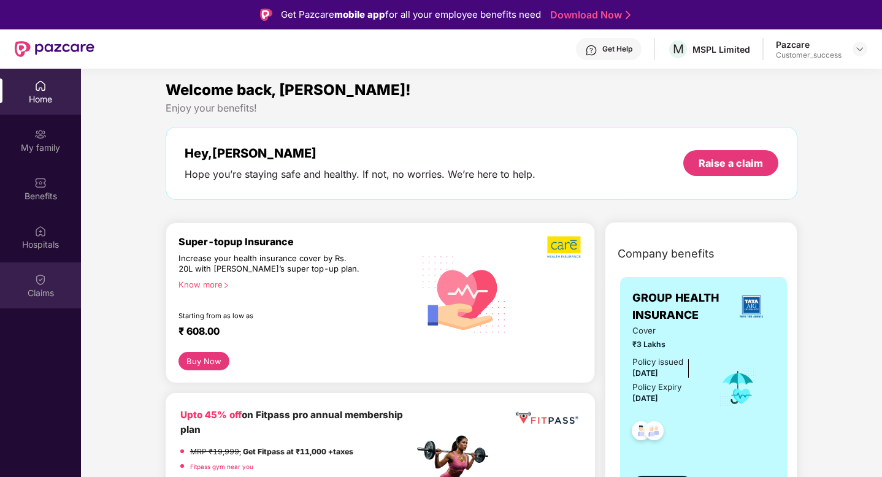
click at [39, 271] on div "Claims" at bounding box center [40, 285] width 81 height 46
